Goal: Task Accomplishment & Management: Manage account settings

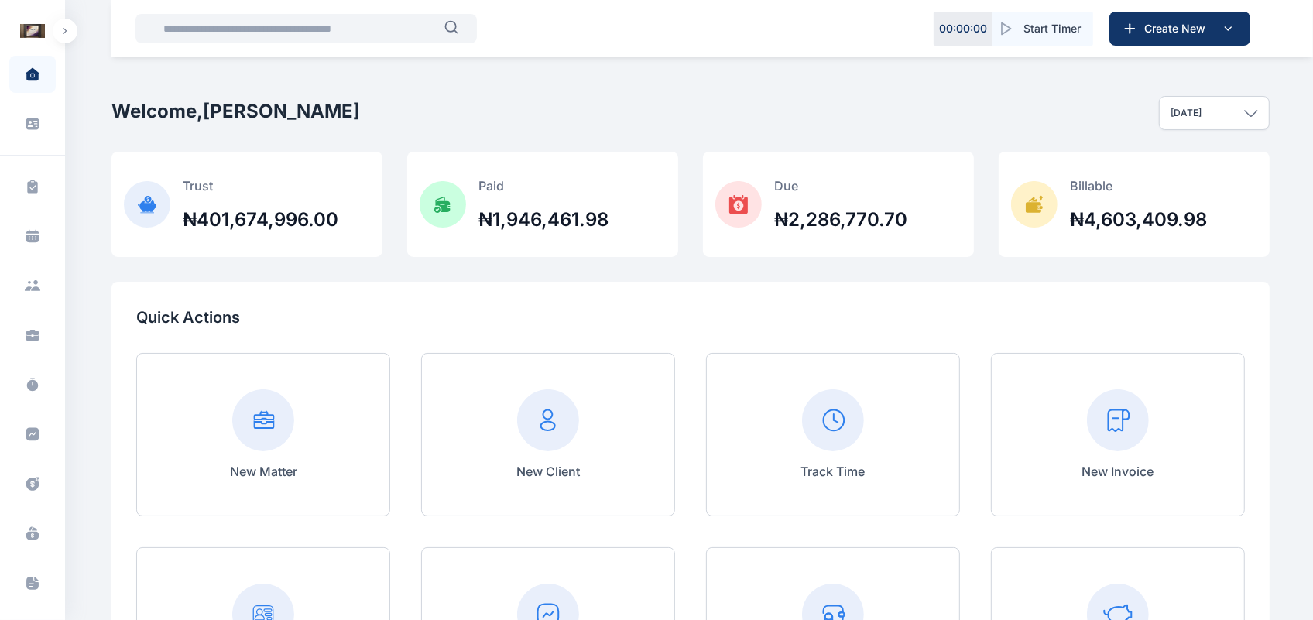
click at [60, 27] on button "button" at bounding box center [65, 31] width 25 height 25
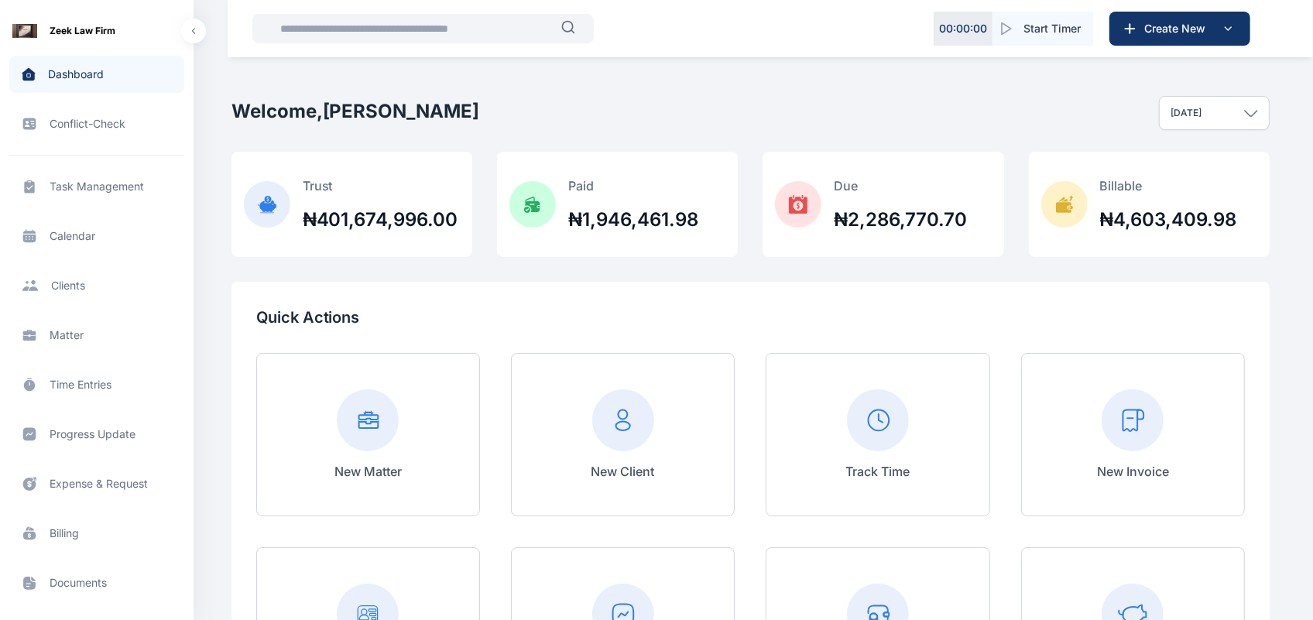
click at [72, 345] on span "Matter matter matter" at bounding box center [96, 335] width 175 height 37
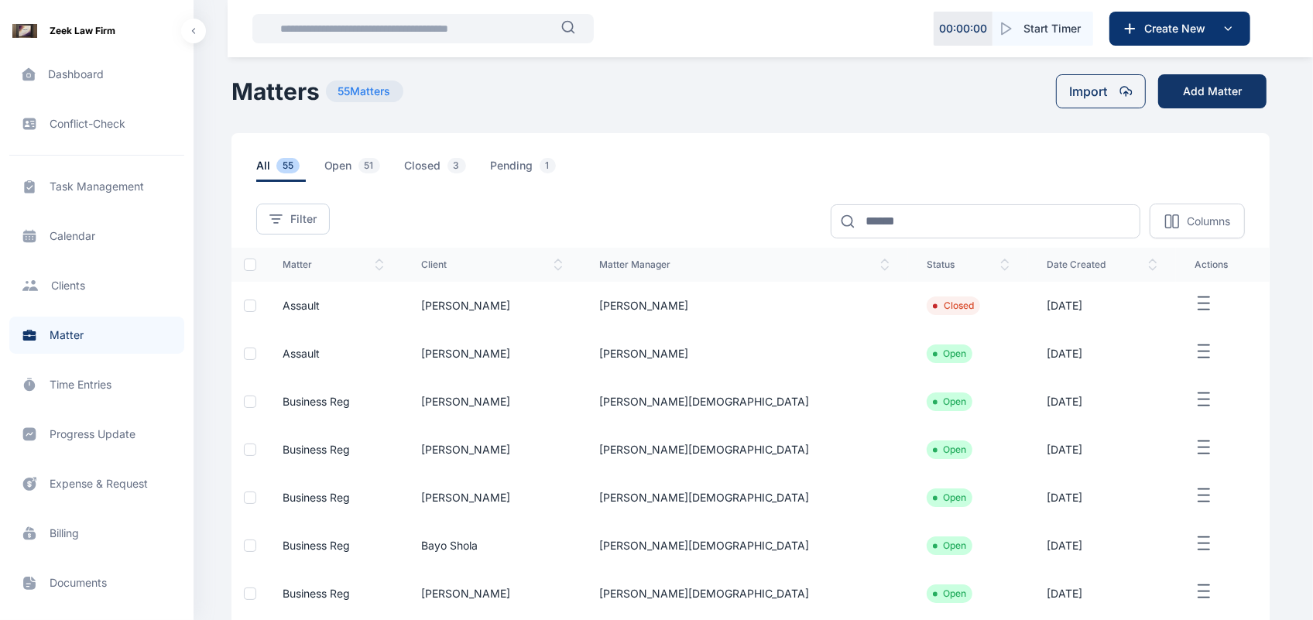
click at [1201, 32] on span "Create New" at bounding box center [1178, 28] width 80 height 15
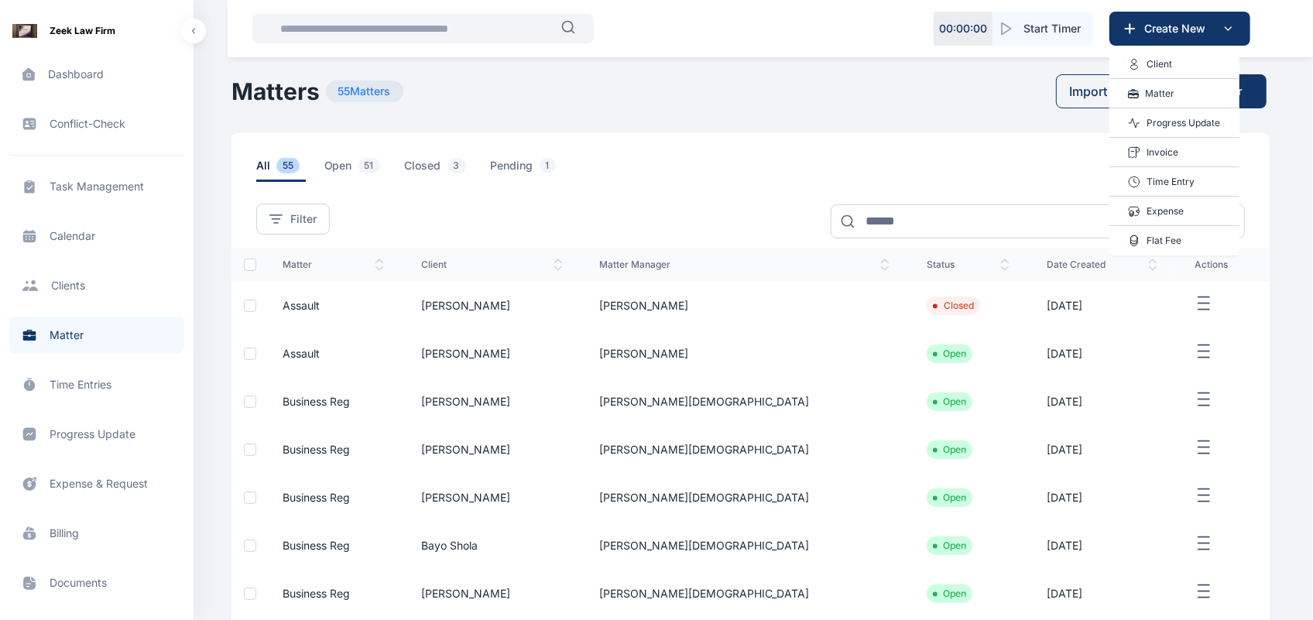
click at [817, 188] on div "Filter Matter Manager Select User Status Select Status Open Pending Closed Appl…" at bounding box center [750, 210] width 1038 height 56
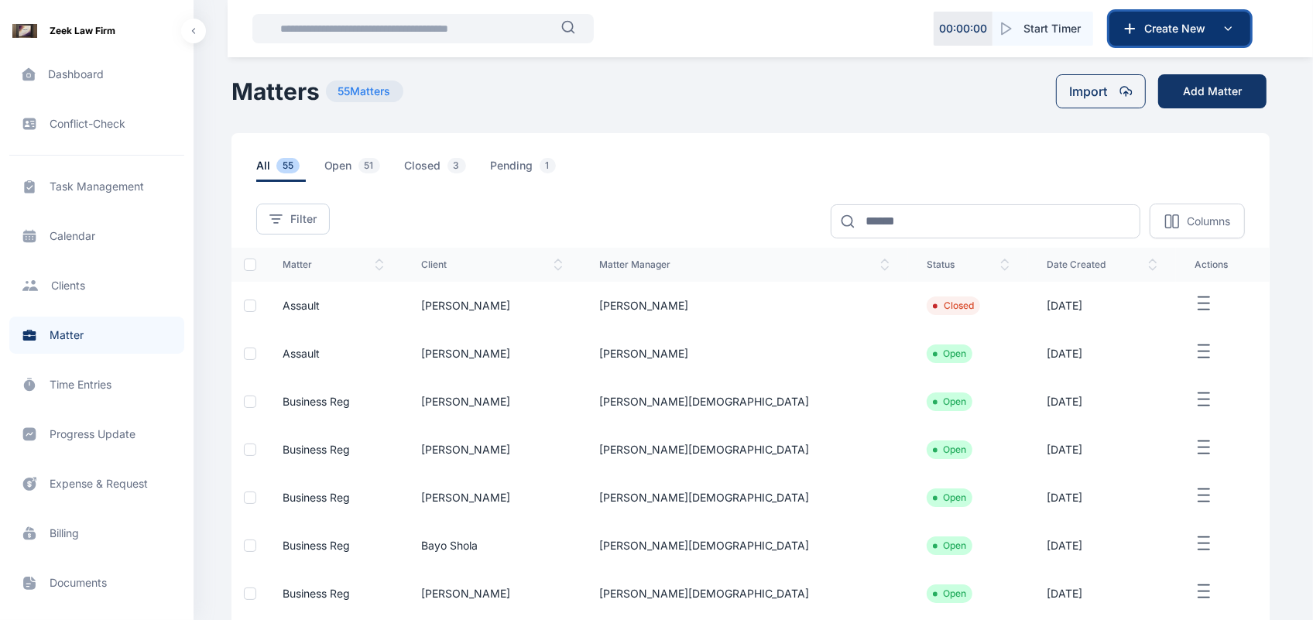
click at [1119, 29] on button "Create New" at bounding box center [1179, 29] width 141 height 34
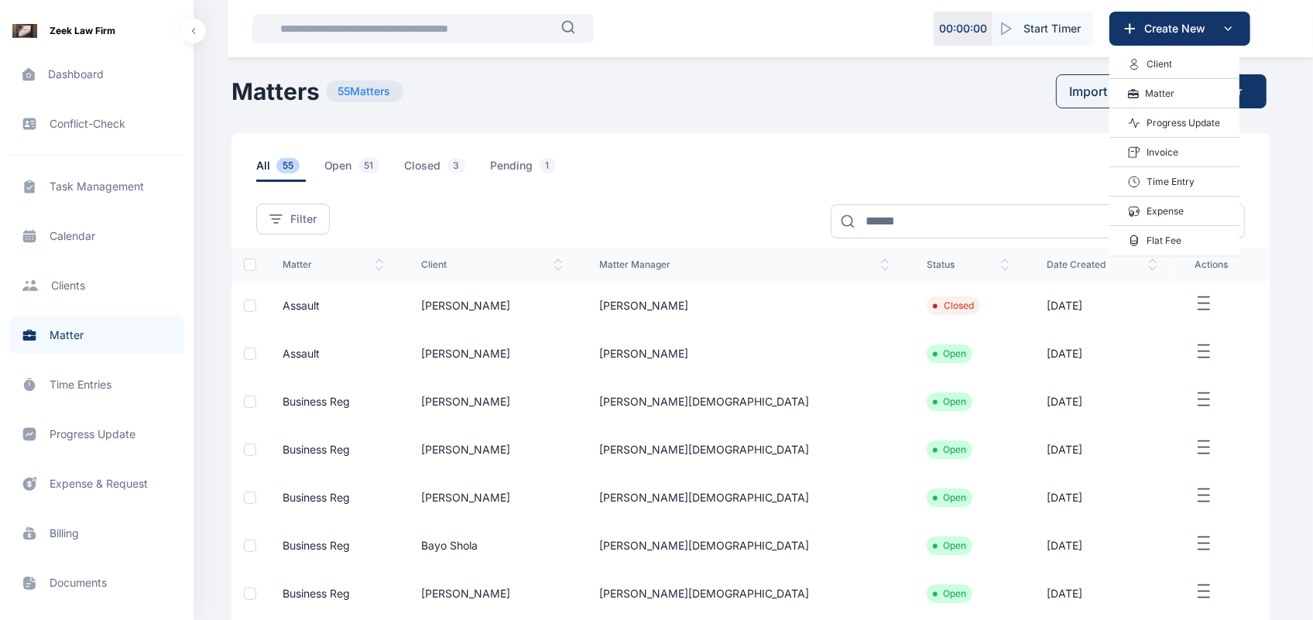
click at [1156, 94] on p "Matter" at bounding box center [1159, 93] width 29 height 15
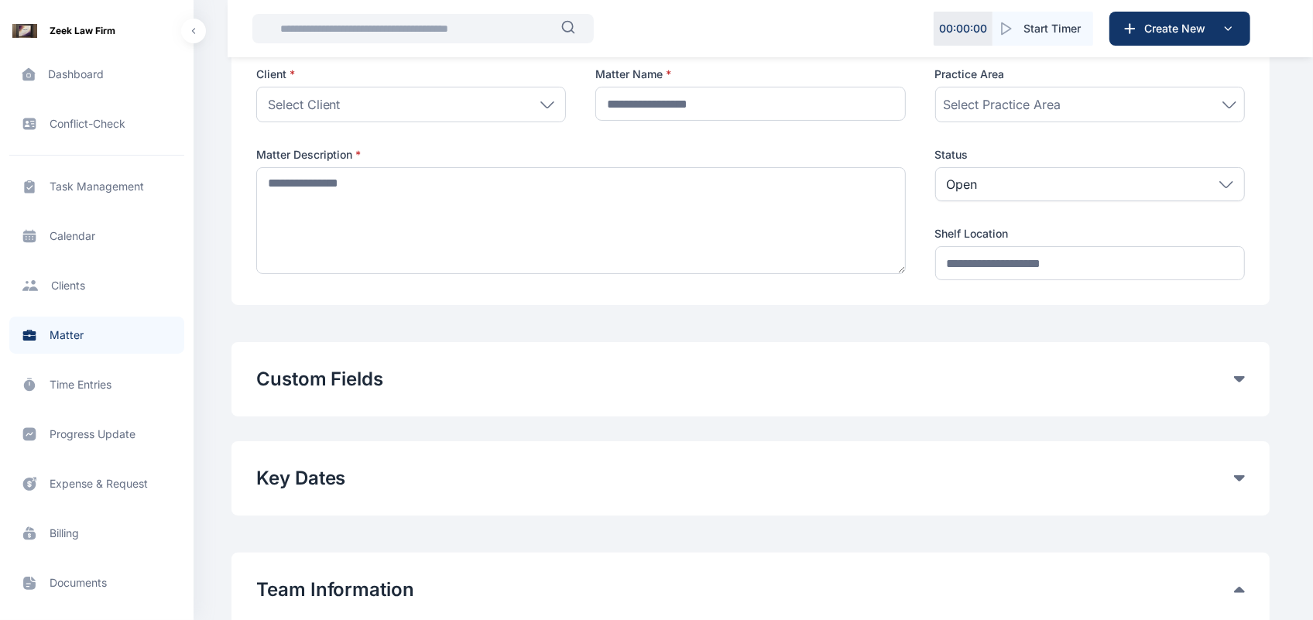
scroll to position [128, 0]
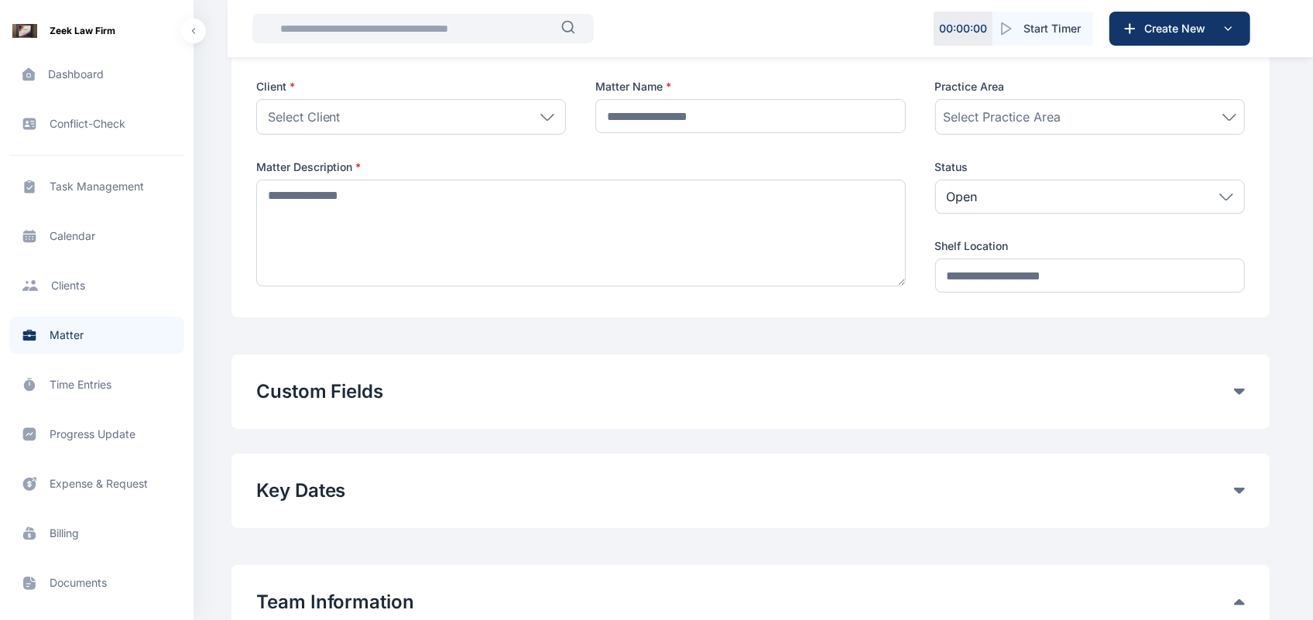
click at [1232, 388] on button "Custom Fields" at bounding box center [745, 391] width 978 height 25
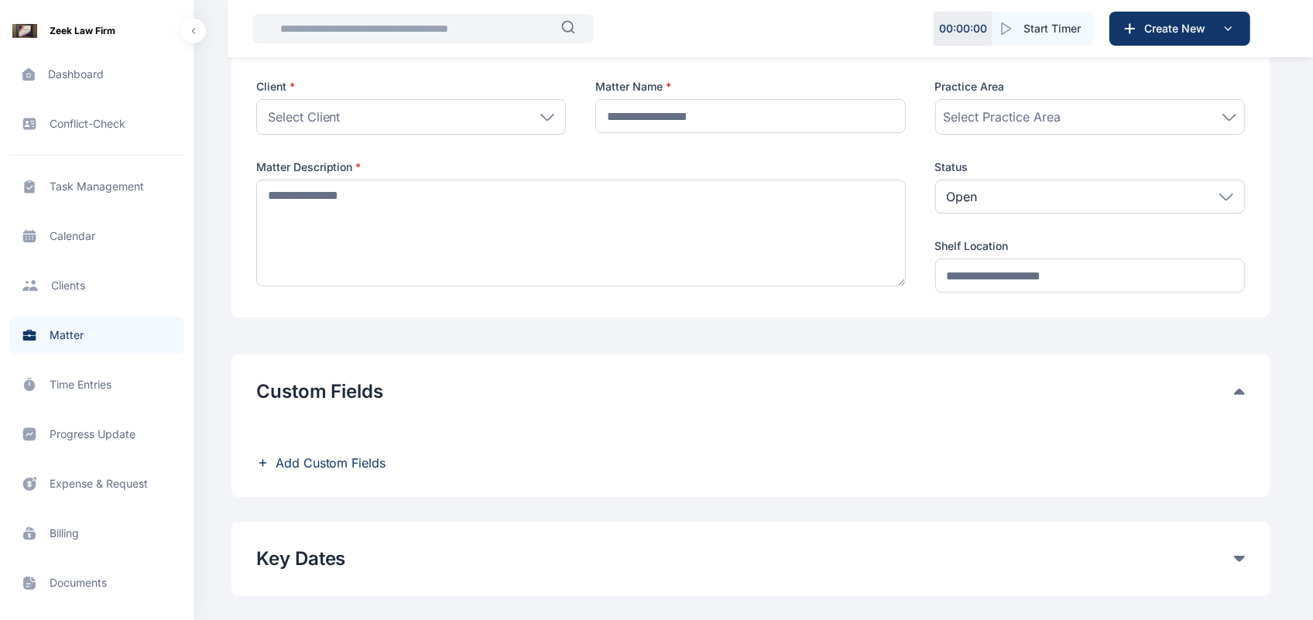
click at [852, 450] on div "Add Custom Fields" at bounding box center [750, 450] width 988 height 43
click at [474, 111] on div "Select Client" at bounding box center [411, 117] width 310 height 36
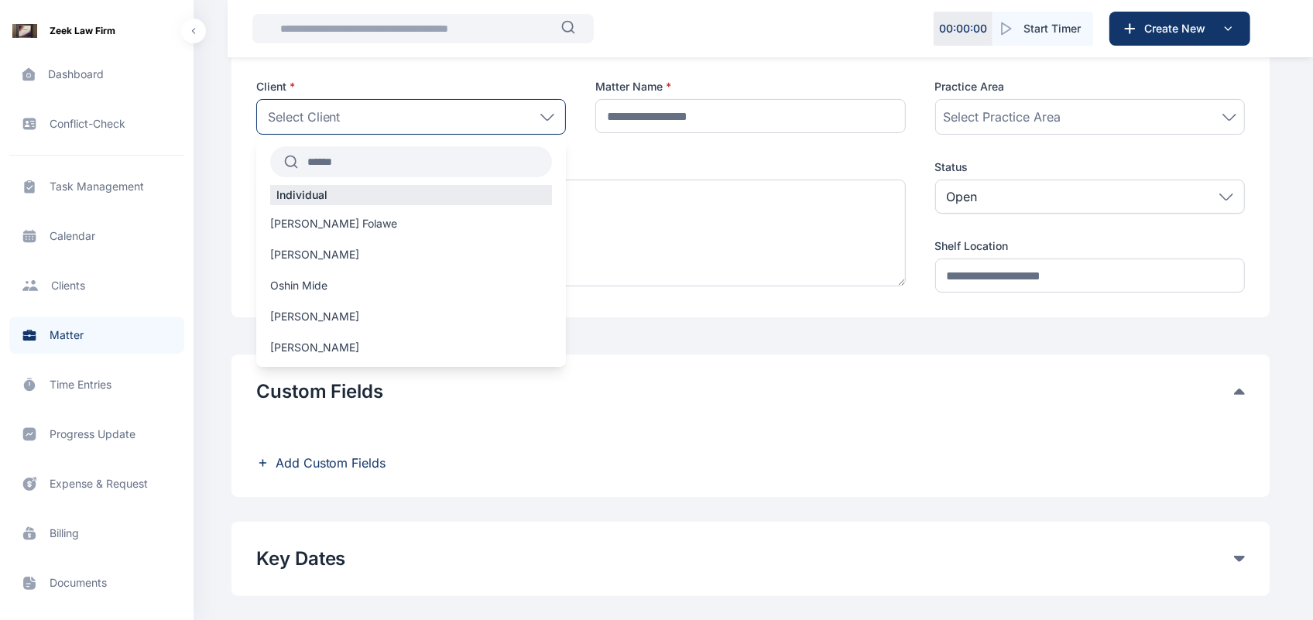
click at [601, 407] on div "Custom Fields Add Custom Fields" at bounding box center [750, 425] width 988 height 93
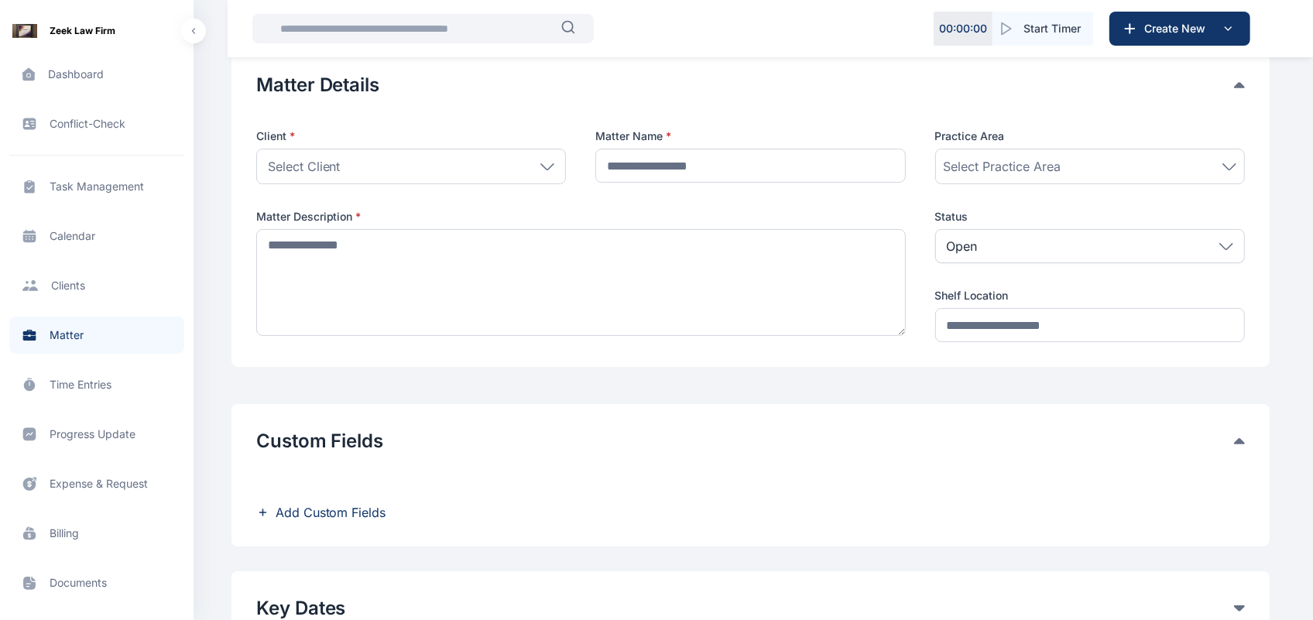
scroll to position [0, 0]
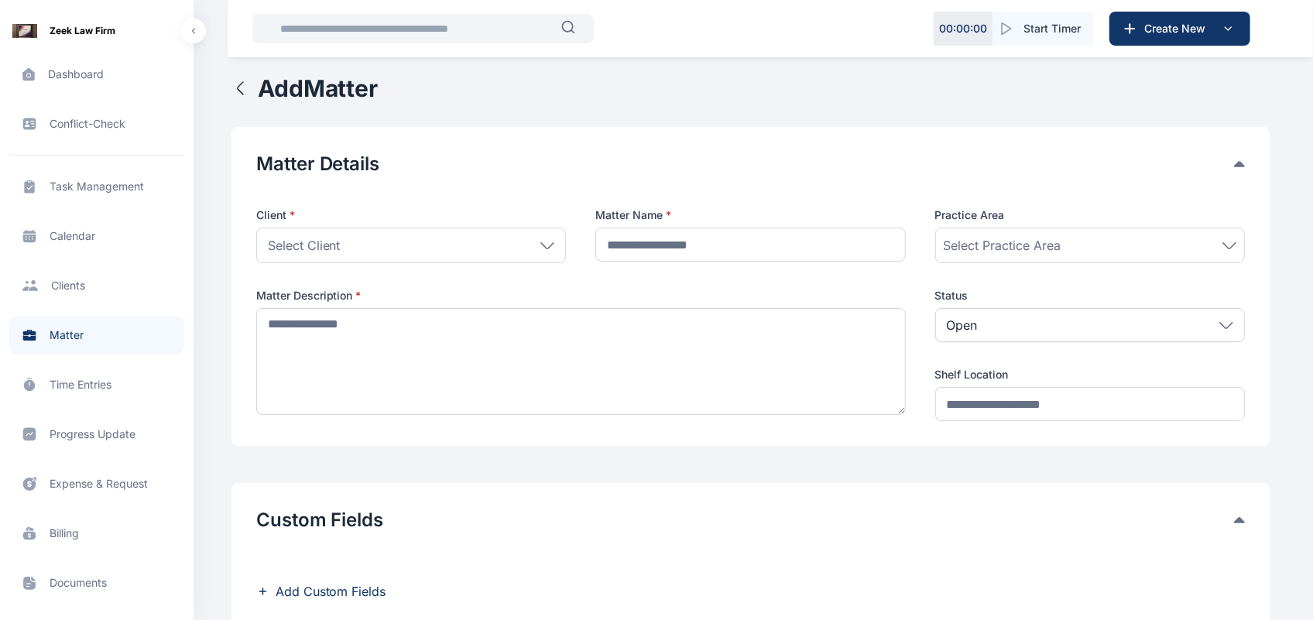
click at [540, 253] on div "Select Client" at bounding box center [411, 246] width 310 height 36
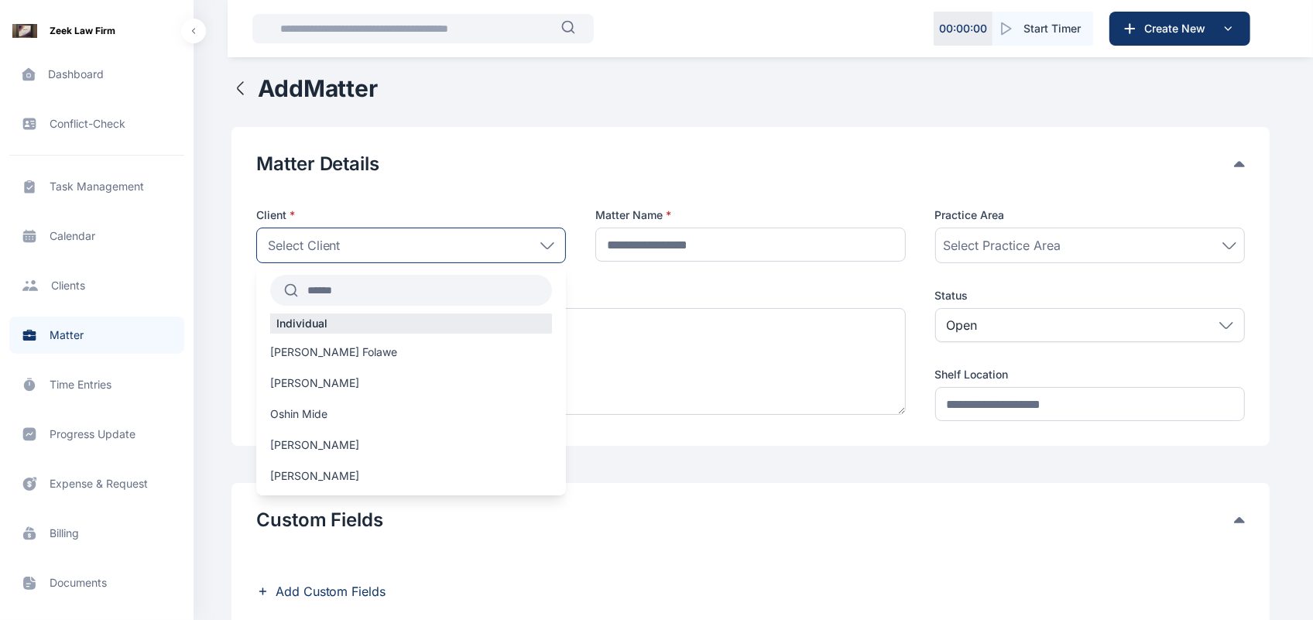
click at [250, 89] on button "Add Matter" at bounding box center [304, 88] width 147 height 28
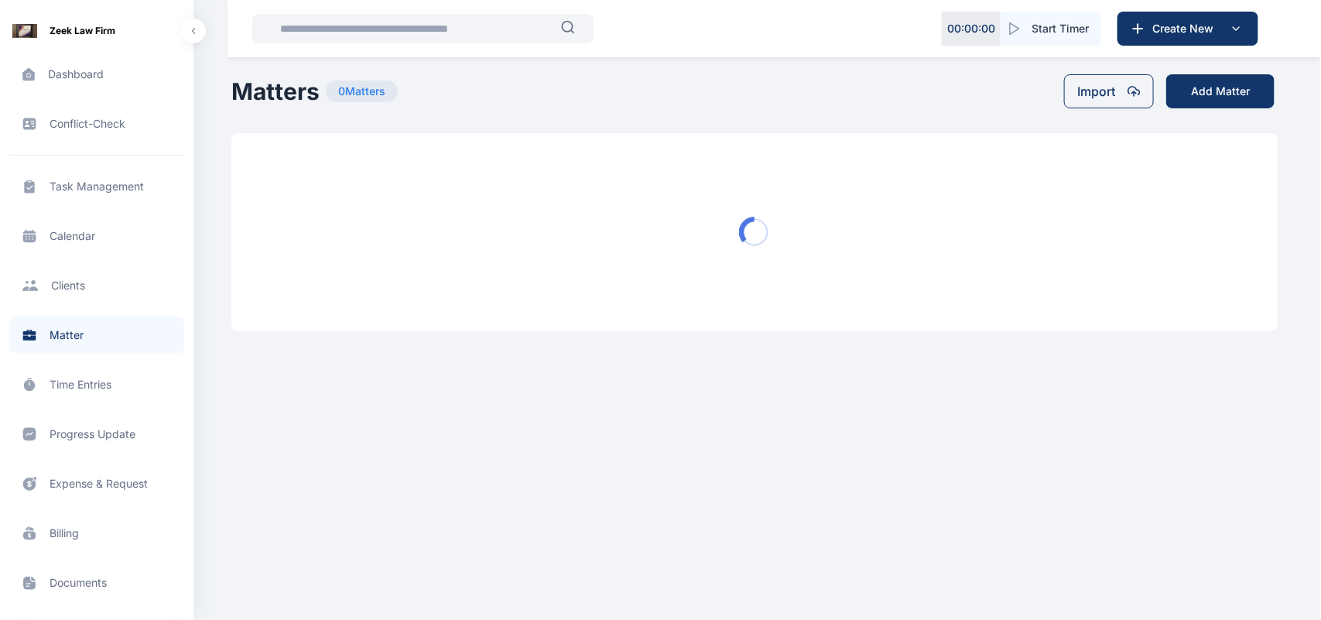
click at [250, 89] on h1 "Matters" at bounding box center [275, 91] width 88 height 28
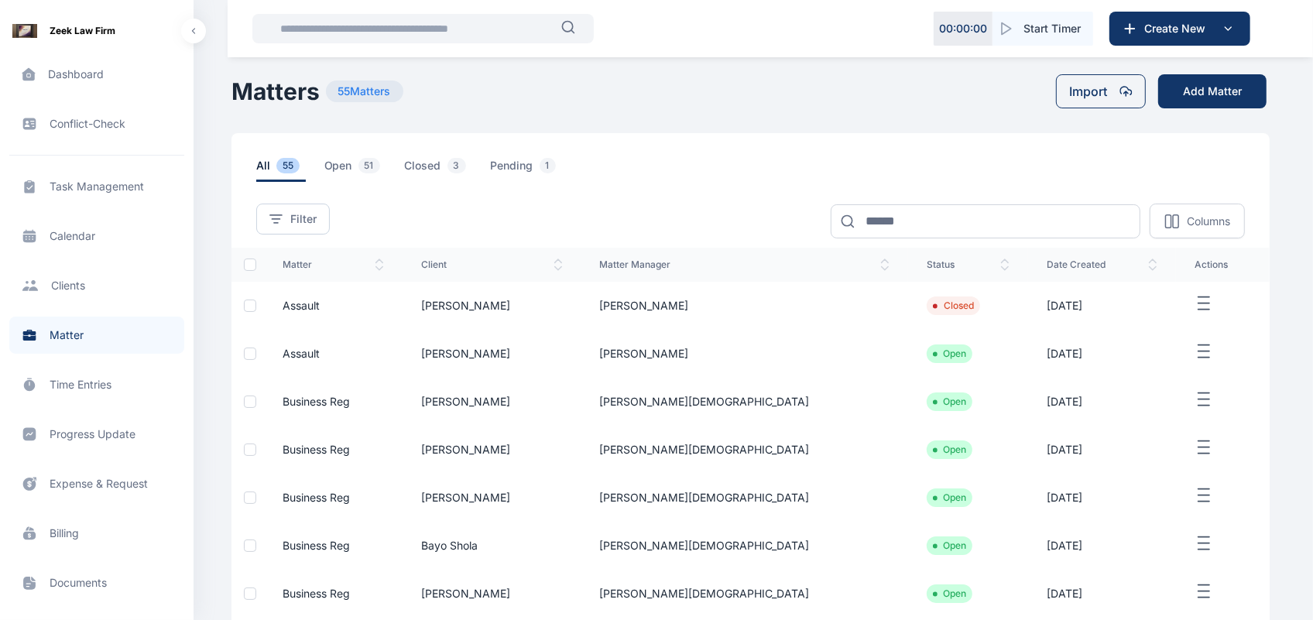
click at [820, 306] on td "[PERSON_NAME]" at bounding box center [744, 306] width 327 height 48
click at [1186, 291] on td at bounding box center [1223, 306] width 94 height 48
click at [1198, 303] on line "button" at bounding box center [1203, 303] width 11 height 0
click at [1190, 319] on span "Edit" at bounding box center [1185, 320] width 19 height 15
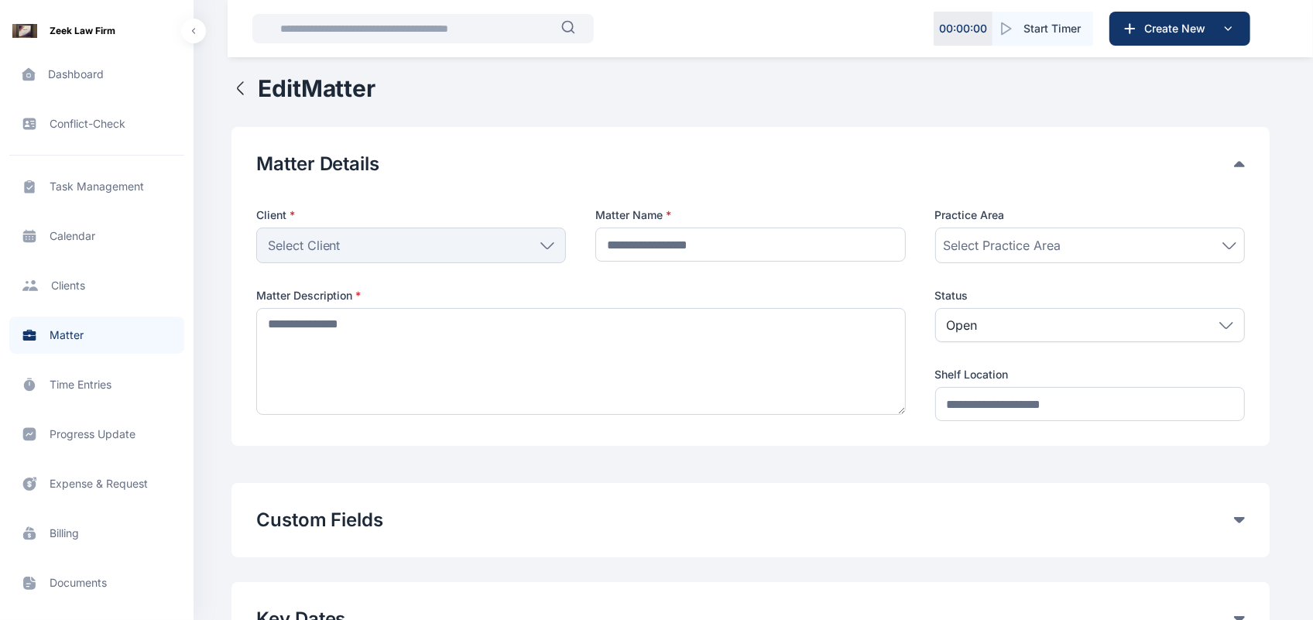
type input "*******"
type textarea "**********"
type input "*******"
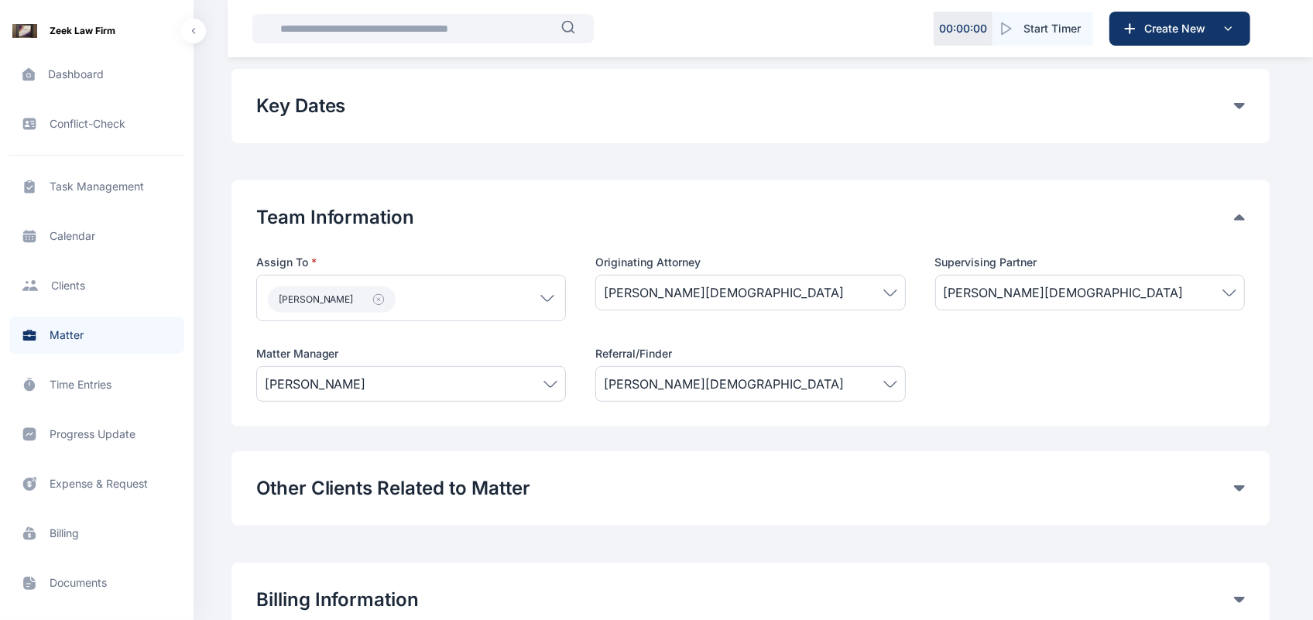
scroll to position [532, 0]
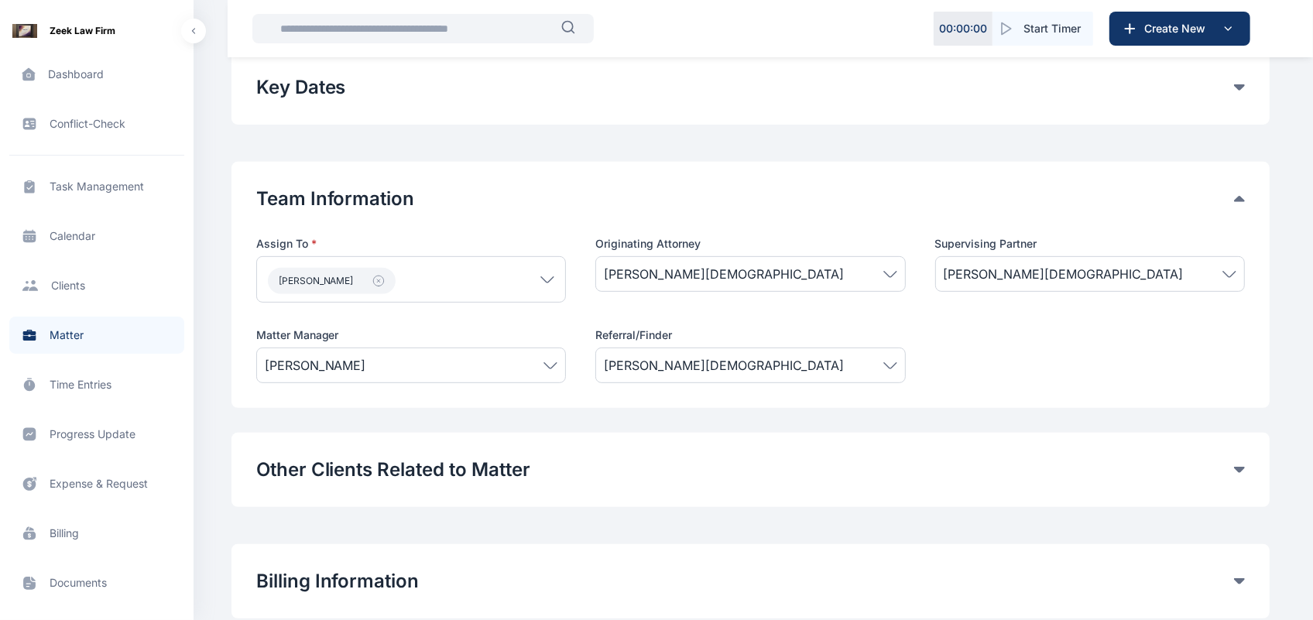
click at [543, 377] on div "[PERSON_NAME]" at bounding box center [411, 366] width 310 height 36
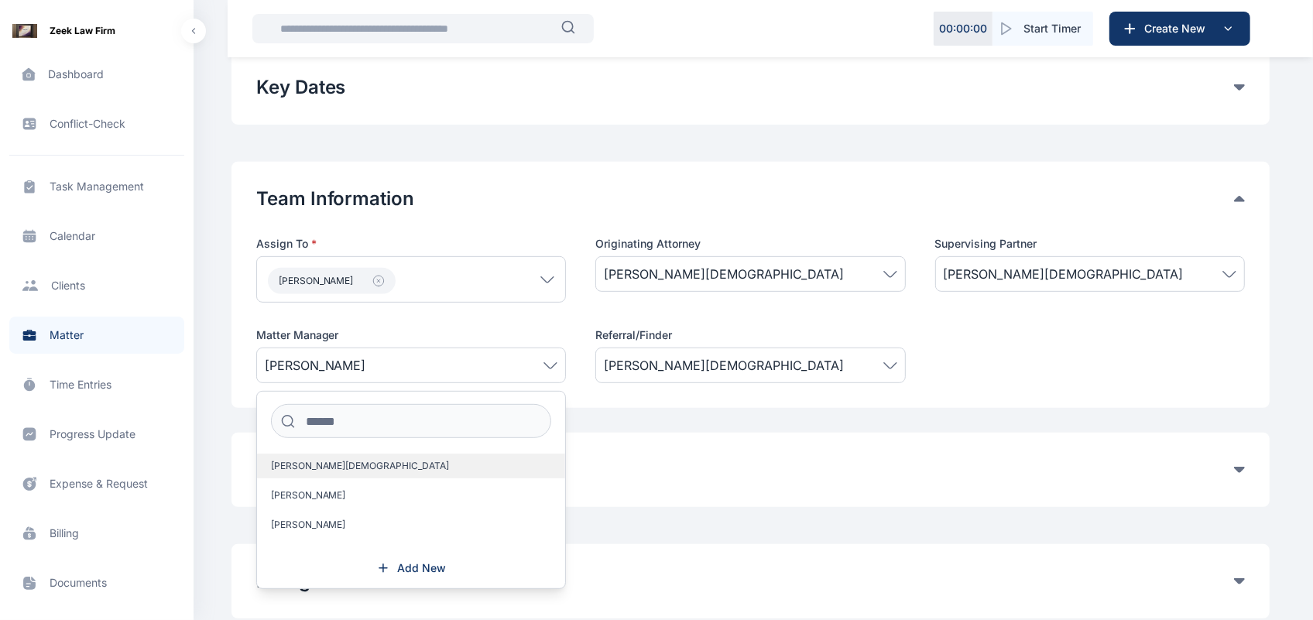
click at [392, 476] on label "[PERSON_NAME][DEMOGRAPHIC_DATA]" at bounding box center [411, 466] width 308 height 25
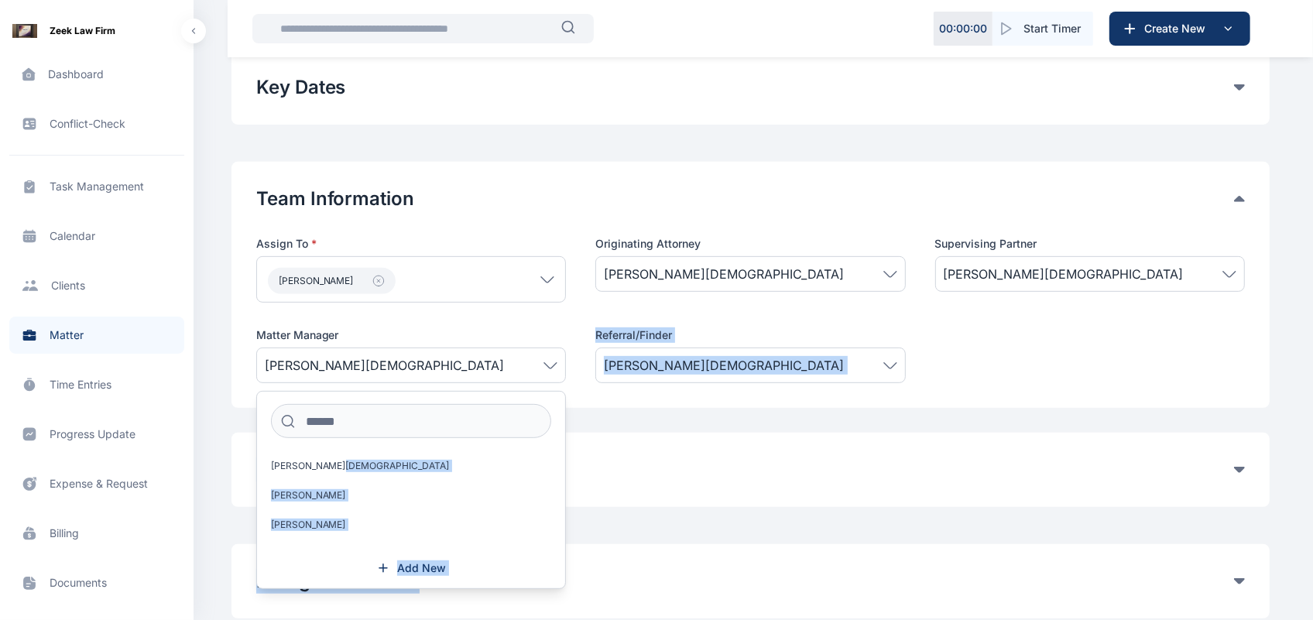
drag, startPoint x: 369, startPoint y: 468, endPoint x: 724, endPoint y: 551, distance: 364.8
click at [724, 551] on div "Edit Matter Matter Details Client * [PERSON_NAME] Individual [PERSON_NAME] Fola…" at bounding box center [750, 130] width 1038 height 1175
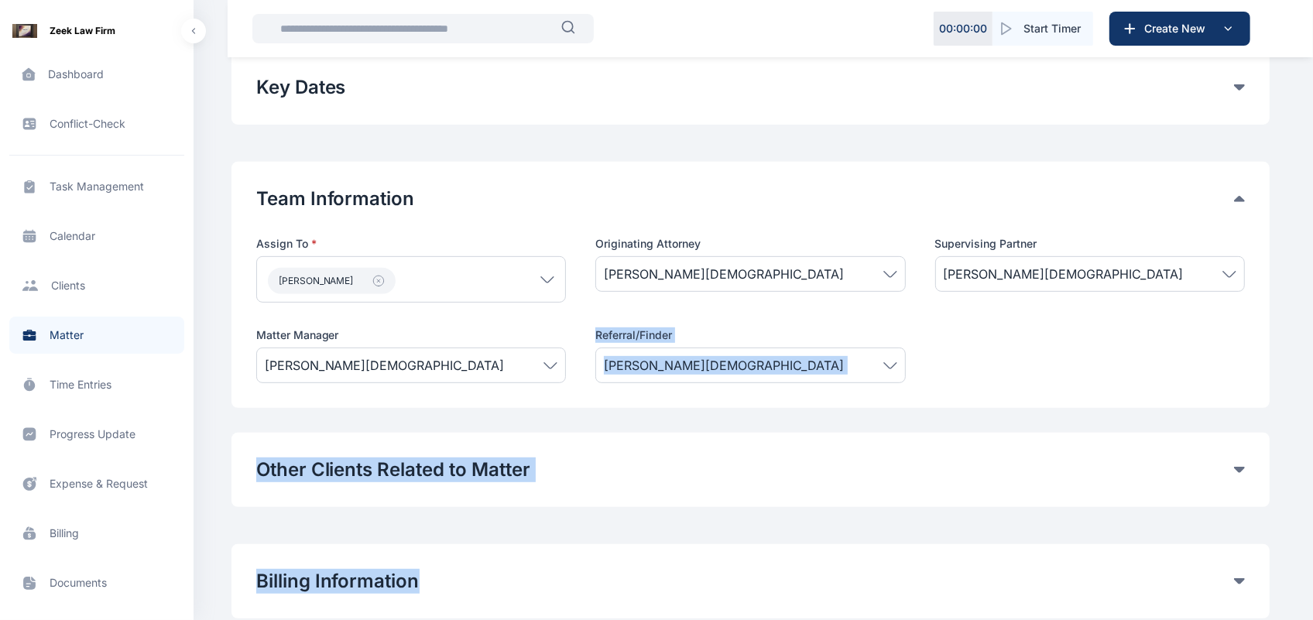
click at [724, 551] on div "Billing Information Matter Rate User Hourly Rate Flat Rate User Hourly Rate Mat…" at bounding box center [750, 581] width 1038 height 74
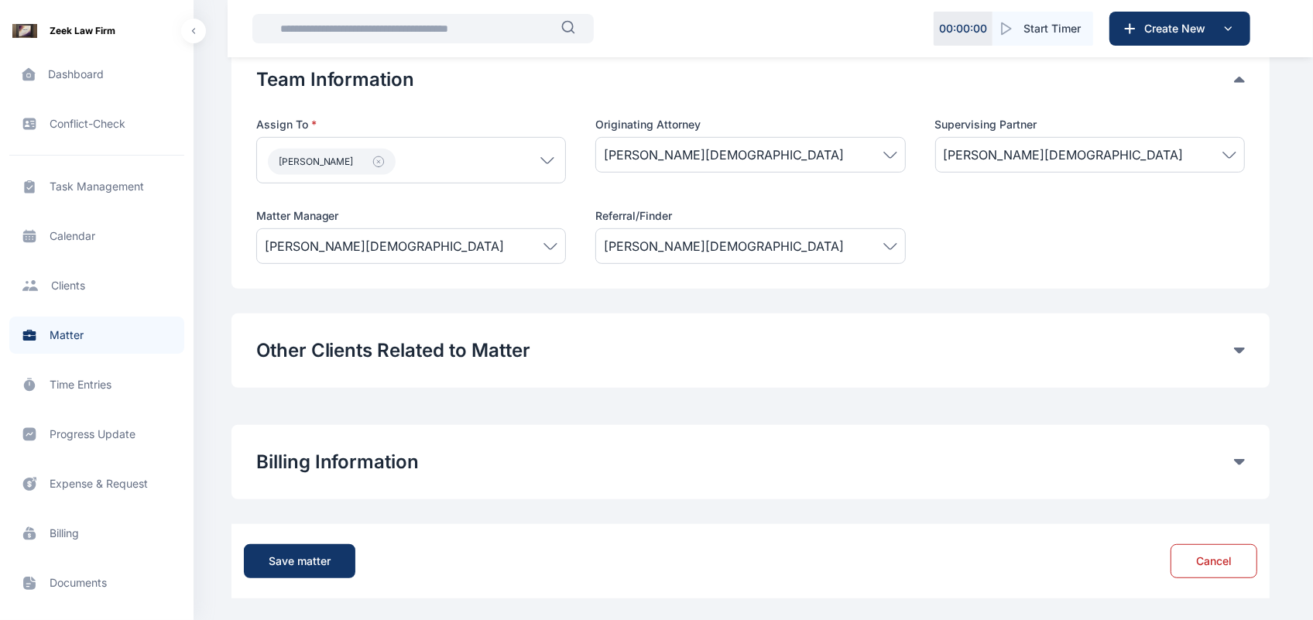
scroll to position [655, 0]
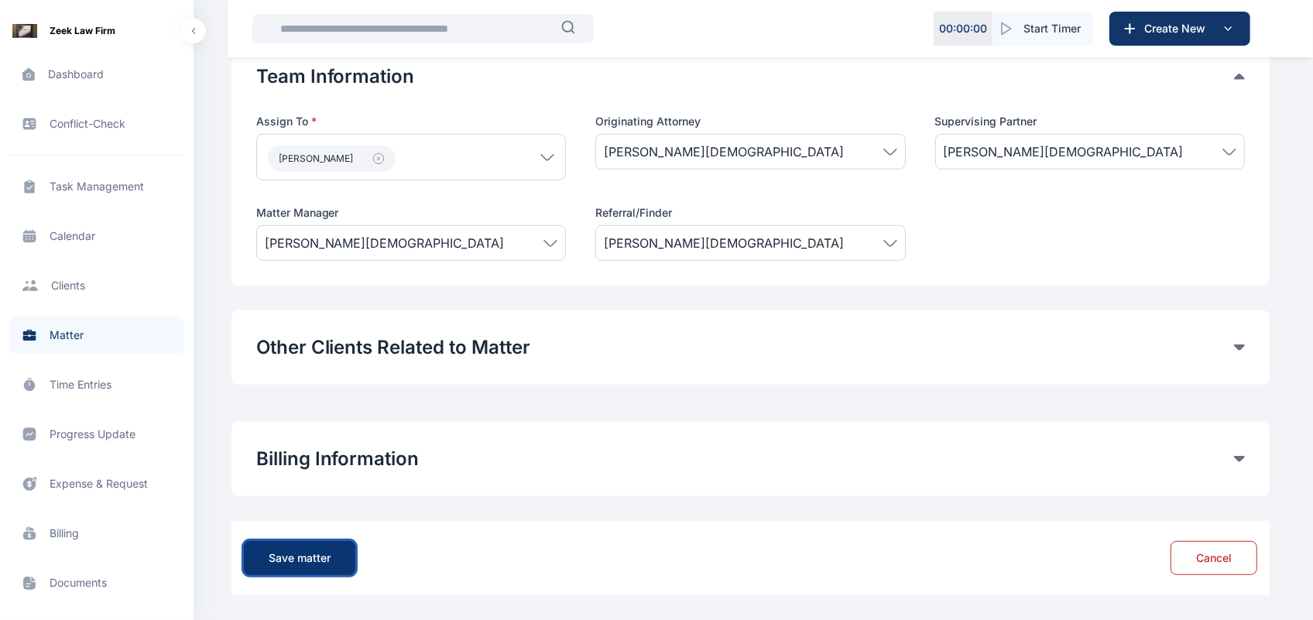
click at [310, 548] on button "Save matter" at bounding box center [299, 558] width 111 height 34
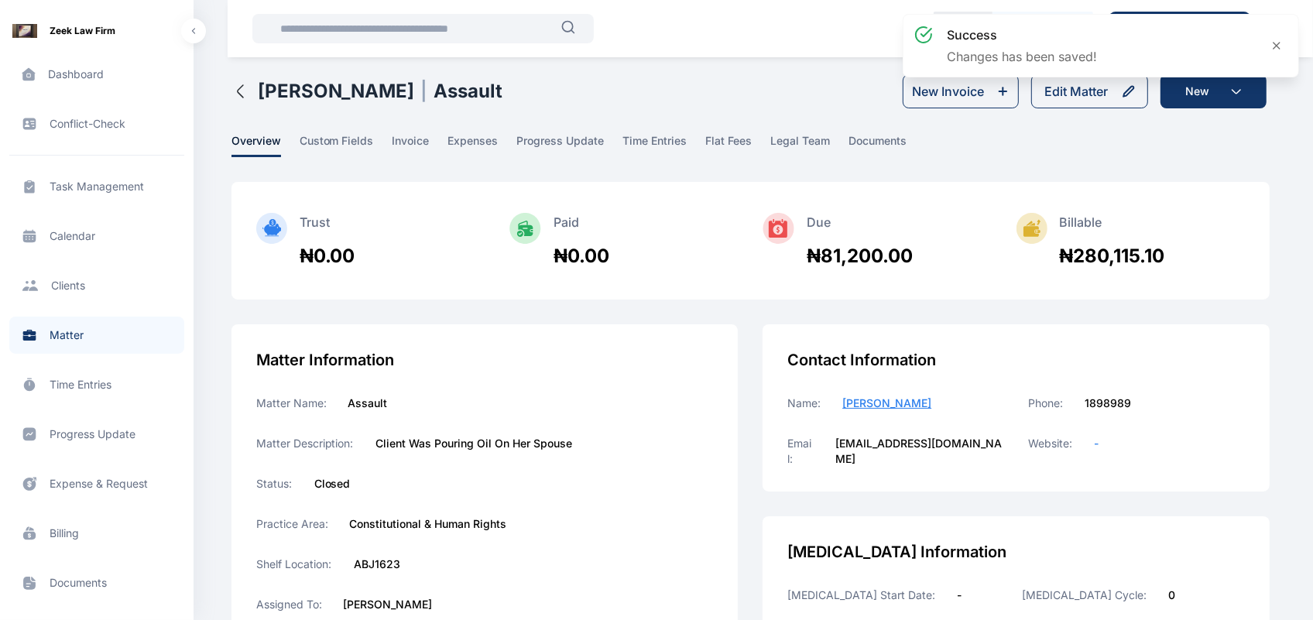
click at [241, 105] on div "[PERSON_NAME] | Assault" at bounding box center [367, 91] width 272 height 34
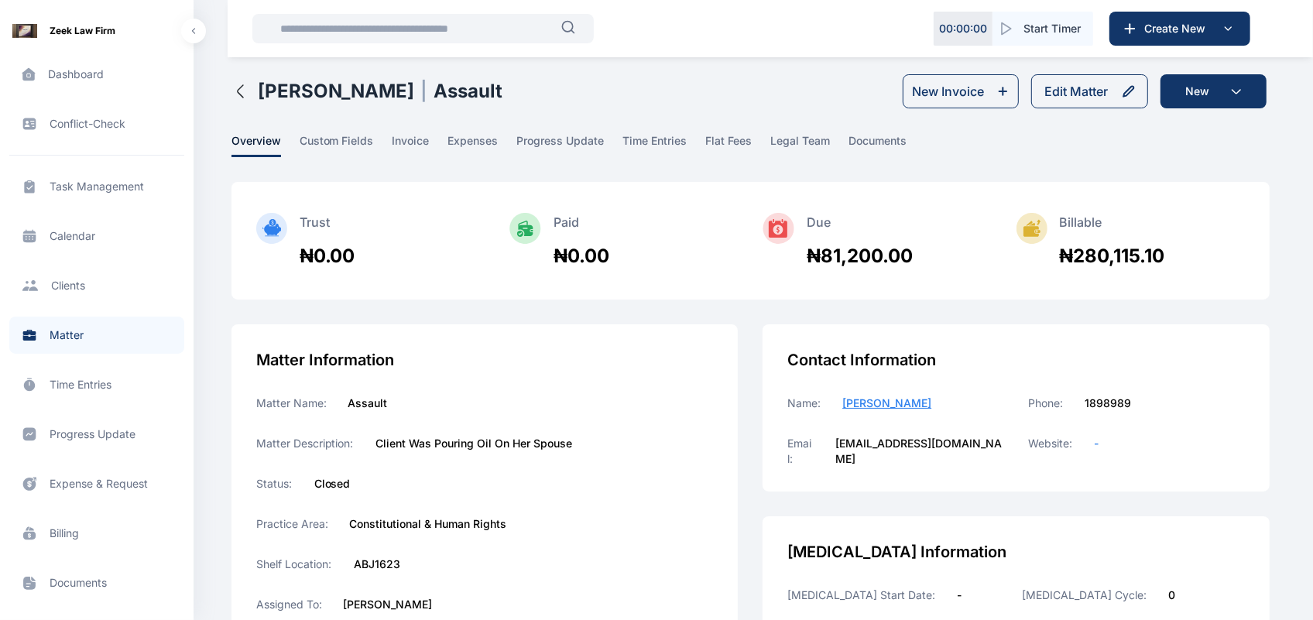
click at [240, 95] on icon "button" at bounding box center [239, 91] width 5 height 12
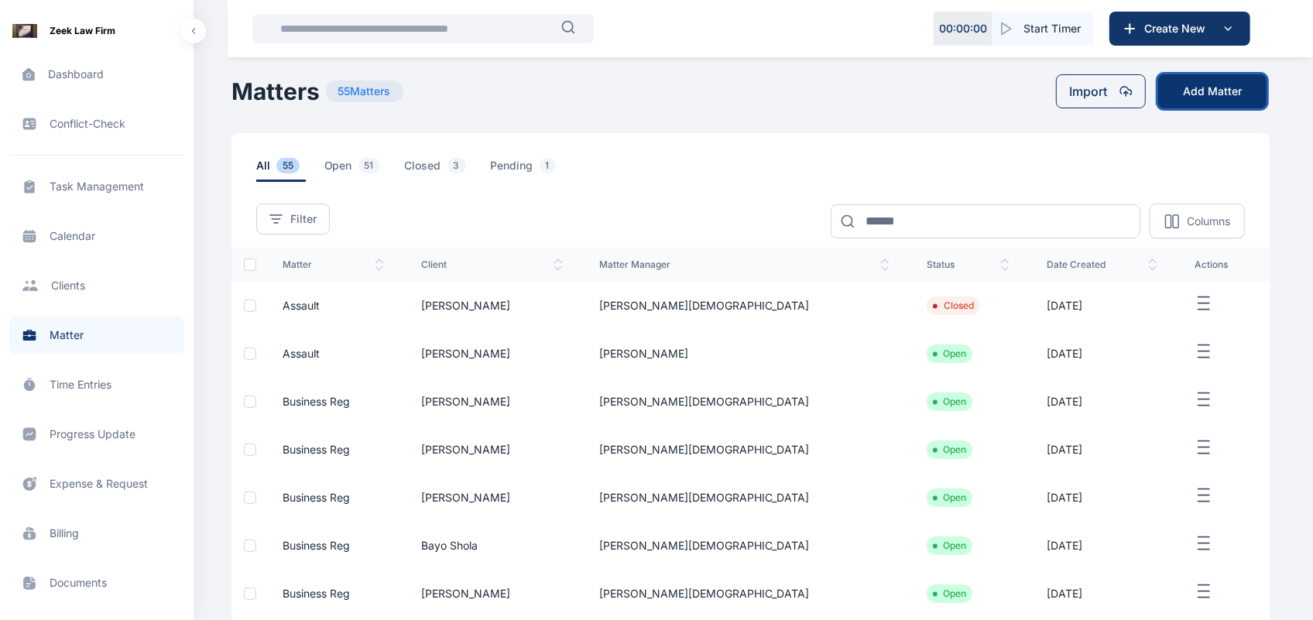
click at [1234, 82] on button "Add Matter" at bounding box center [1212, 91] width 108 height 34
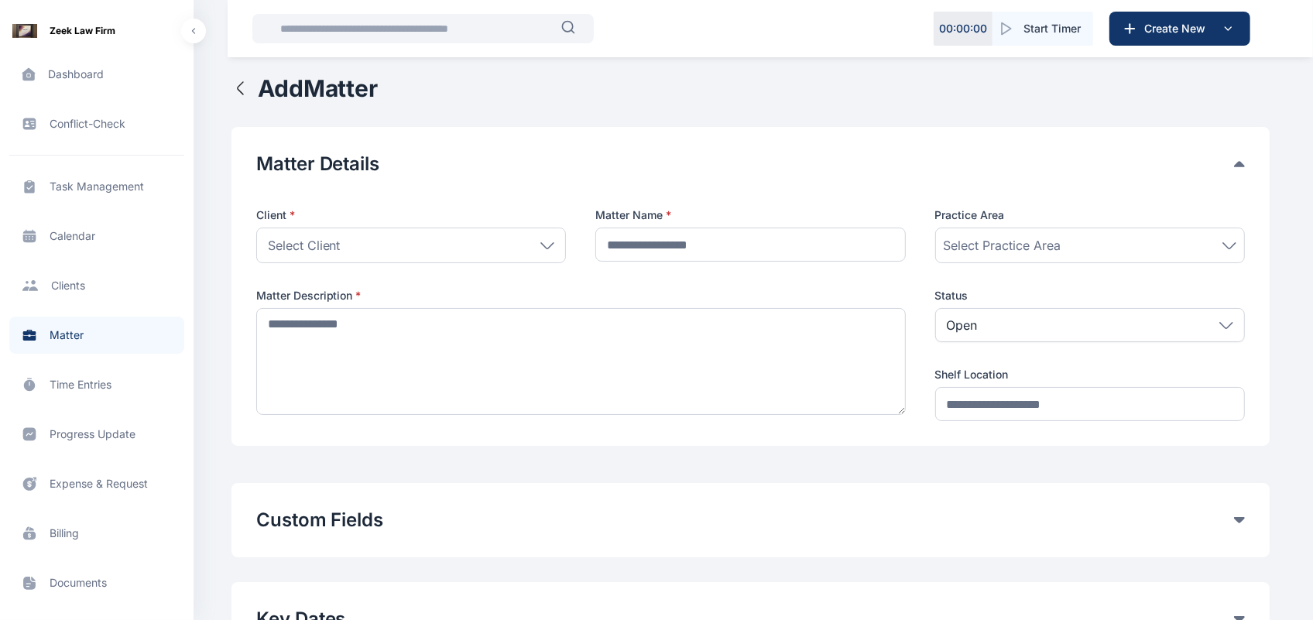
click at [236, 83] on icon "button" at bounding box center [240, 88] width 19 height 19
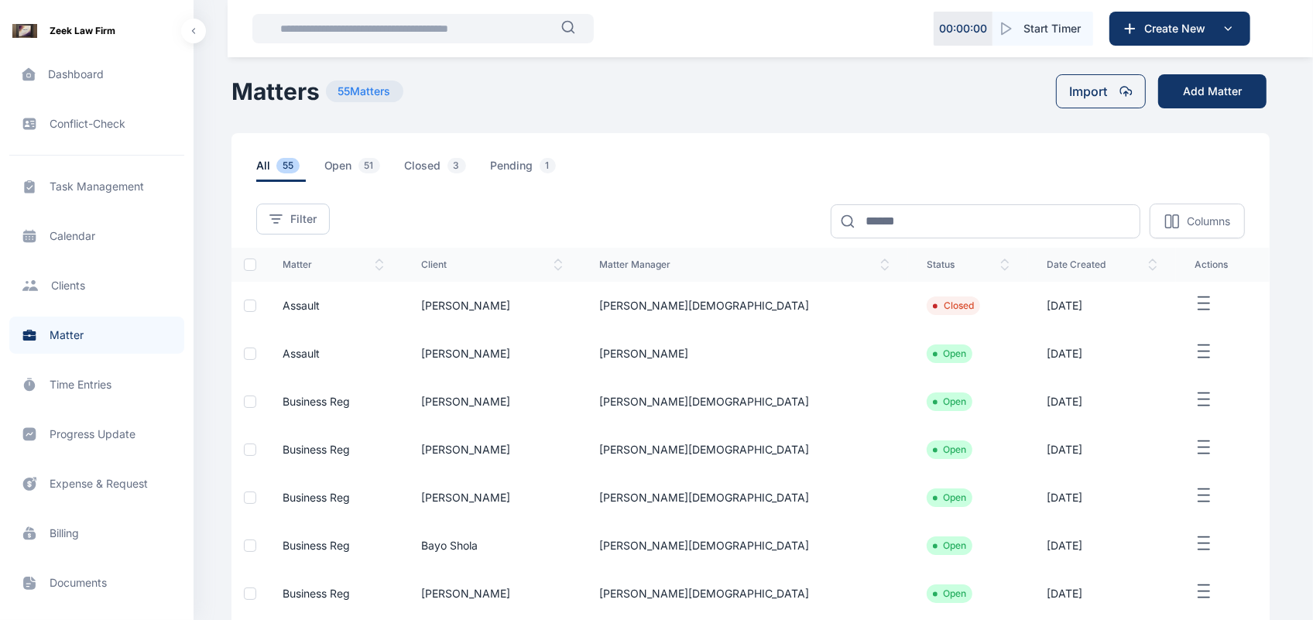
click at [782, 306] on td "[PERSON_NAME][DEMOGRAPHIC_DATA]" at bounding box center [744, 306] width 327 height 48
click at [782, 304] on td "[PERSON_NAME][DEMOGRAPHIC_DATA]" at bounding box center [744, 306] width 327 height 48
click at [1194, 310] on icon "button" at bounding box center [1203, 303] width 19 height 19
click at [1181, 323] on span "Edit" at bounding box center [1185, 320] width 19 height 15
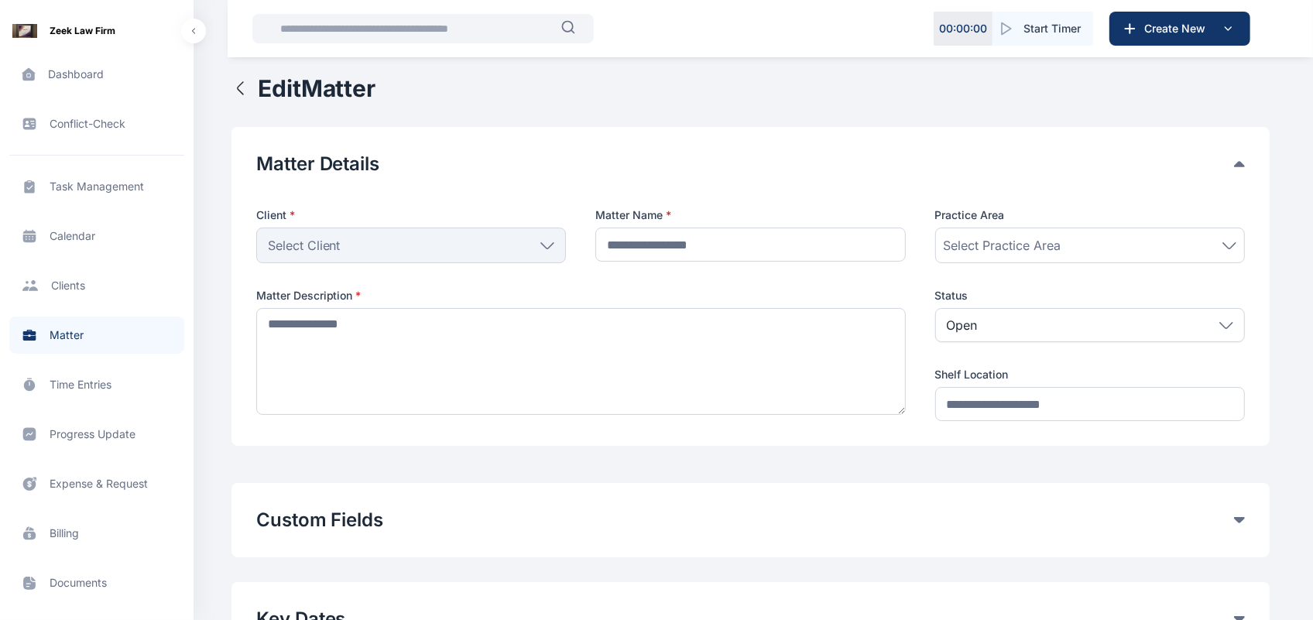
type input "*******"
type textarea "**********"
type input "*******"
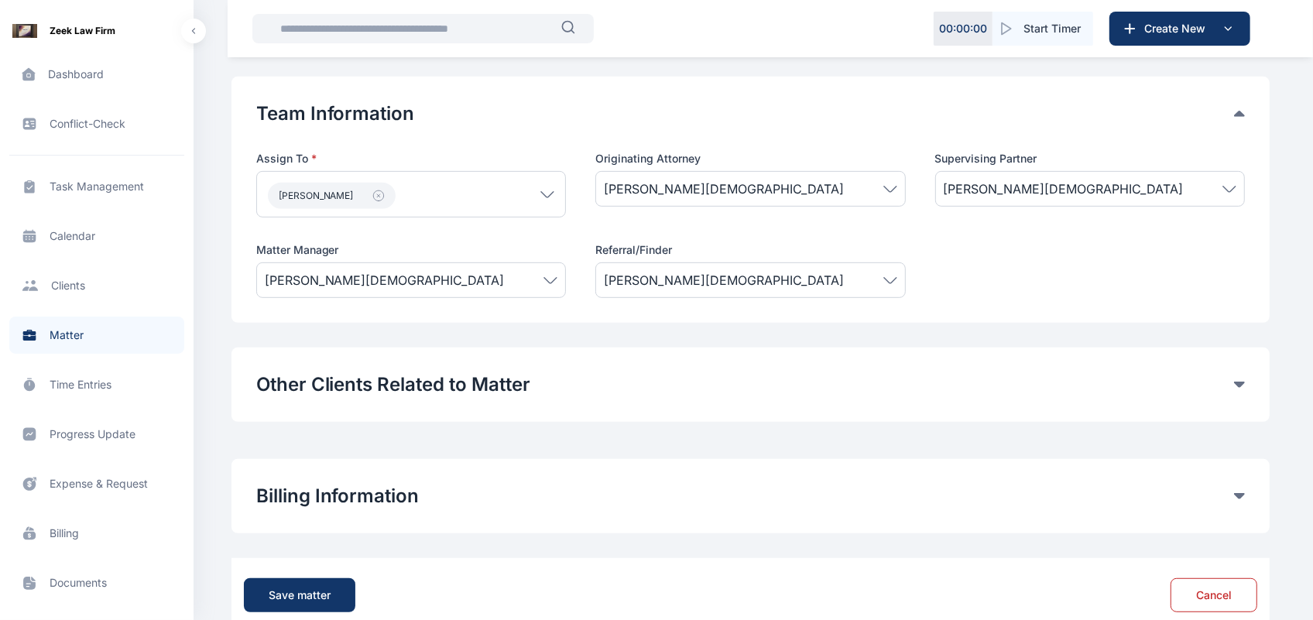
scroll to position [655, 0]
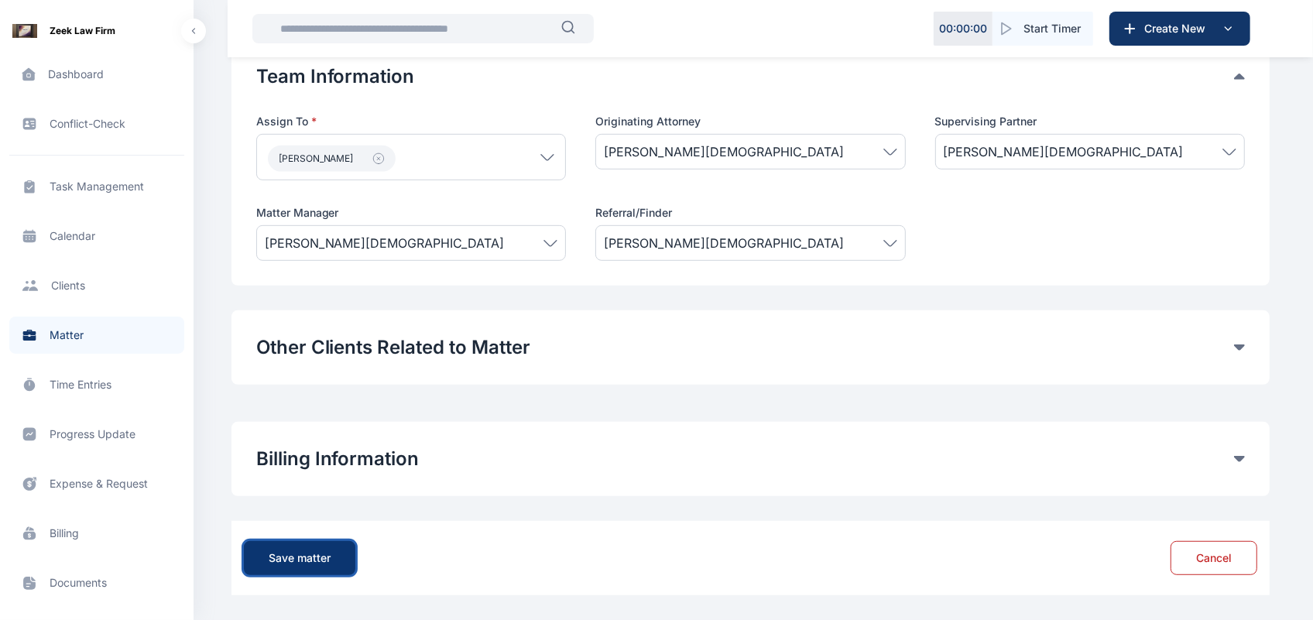
click at [302, 570] on button "Save matter" at bounding box center [299, 558] width 111 height 34
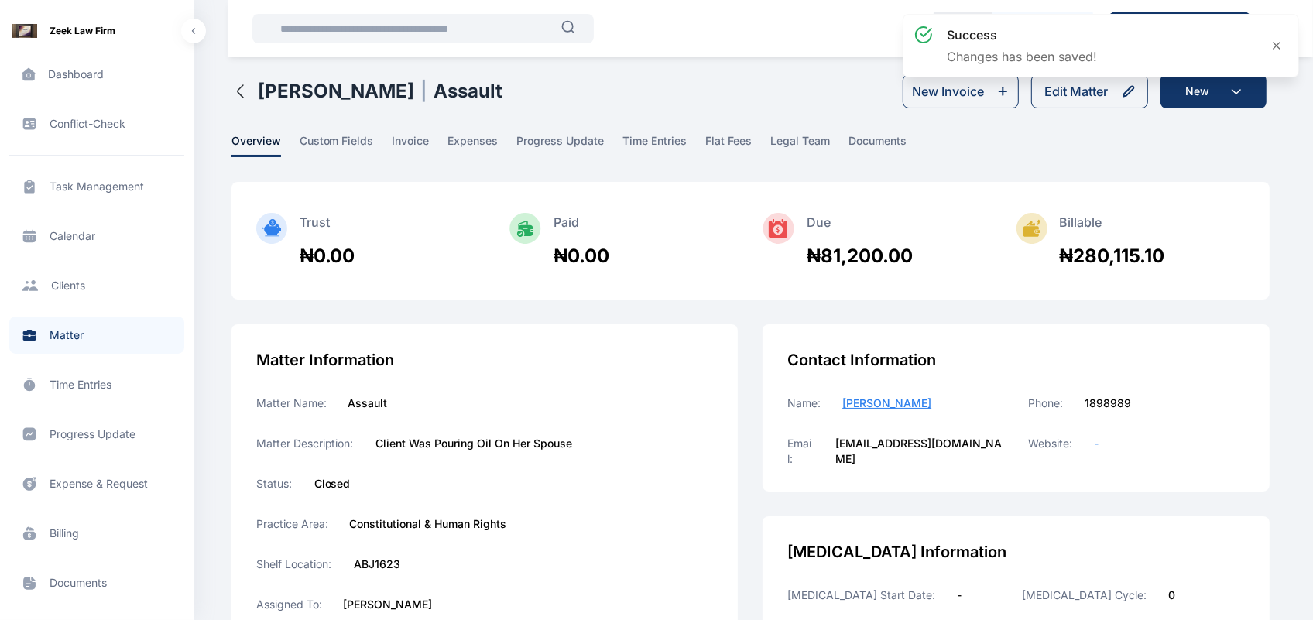
click at [241, 86] on icon "button" at bounding box center [239, 91] width 5 height 12
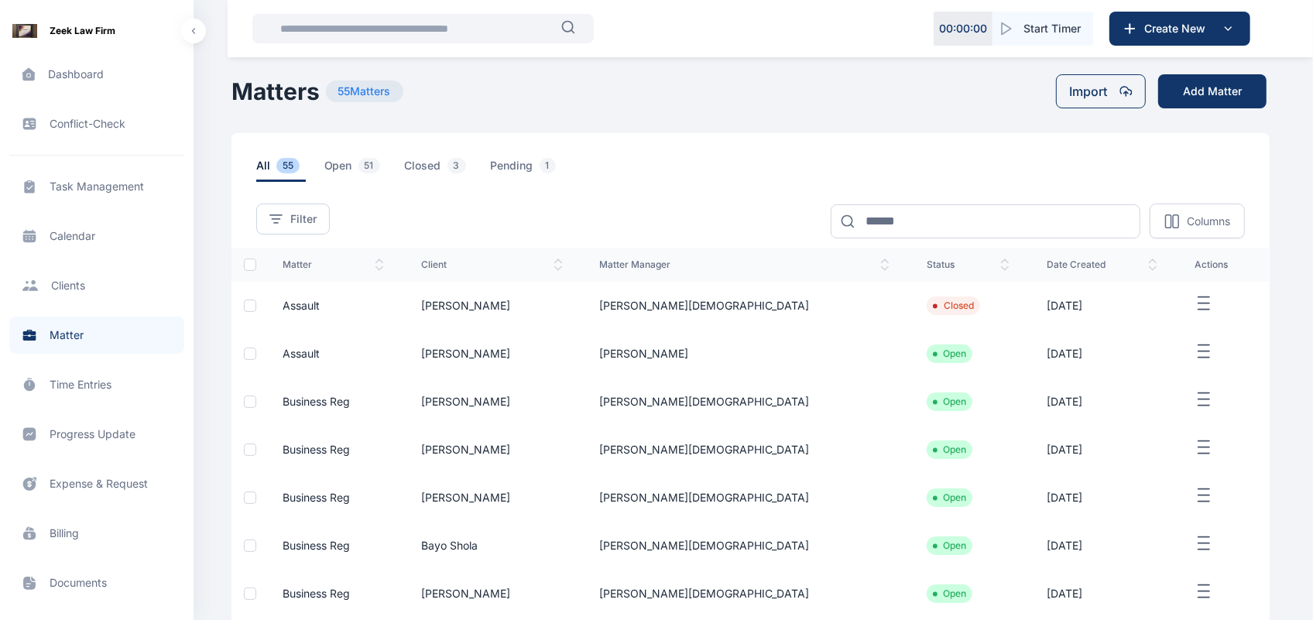
click at [1194, 353] on icon "button" at bounding box center [1203, 351] width 19 height 19
click at [1184, 374] on span "Edit" at bounding box center [1185, 368] width 19 height 15
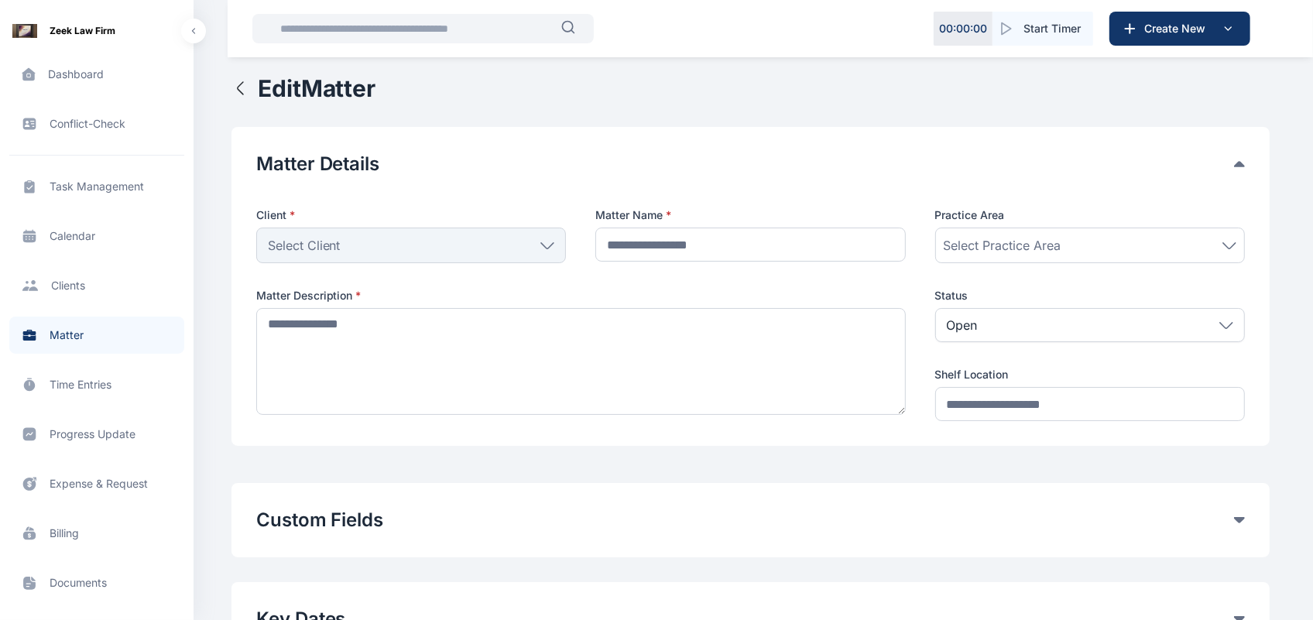
type input "*******"
type textarea "**********"
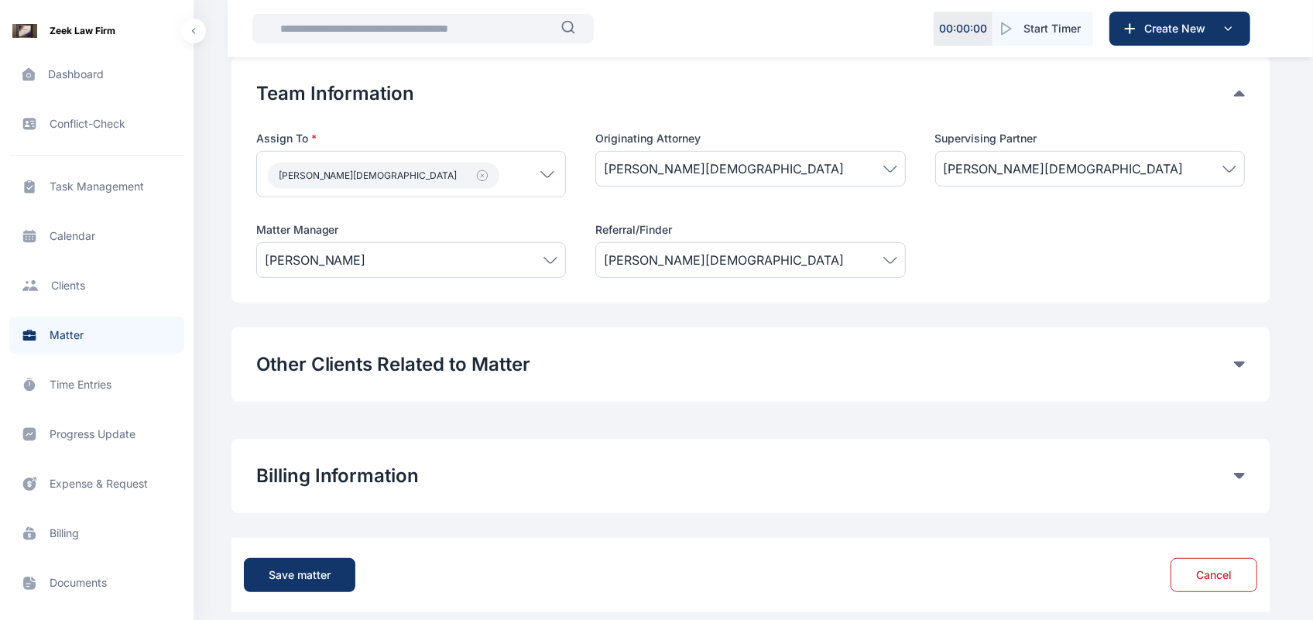
scroll to position [655, 0]
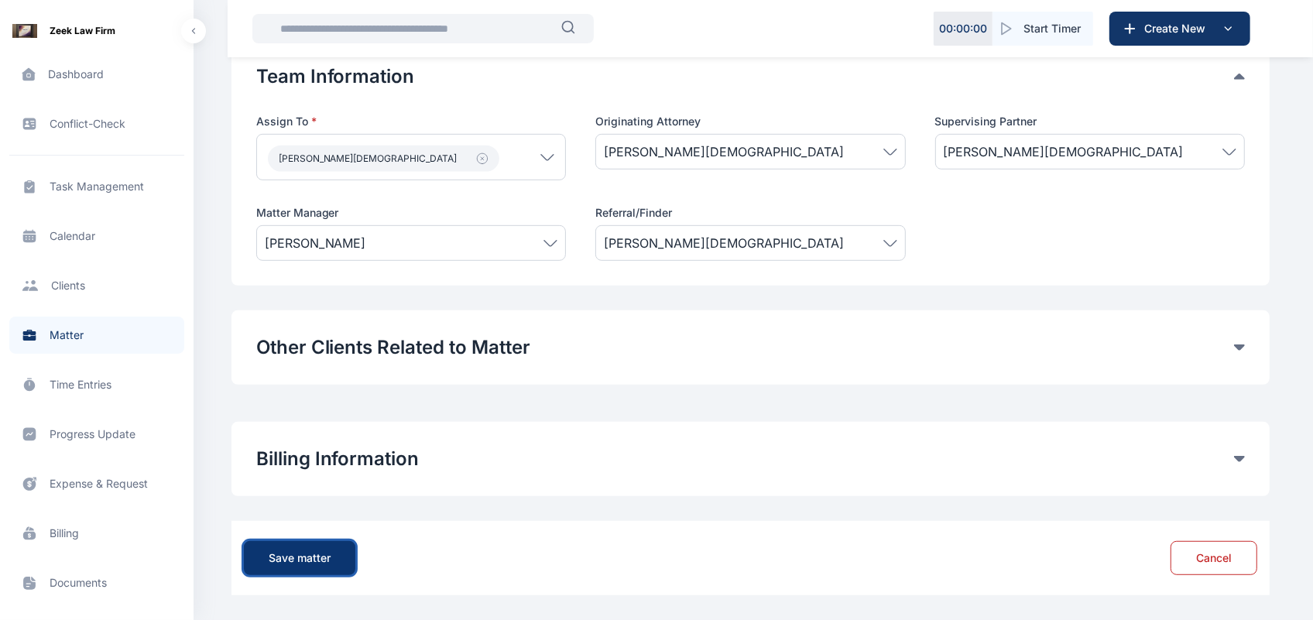
click at [334, 543] on button "Save matter" at bounding box center [299, 558] width 111 height 34
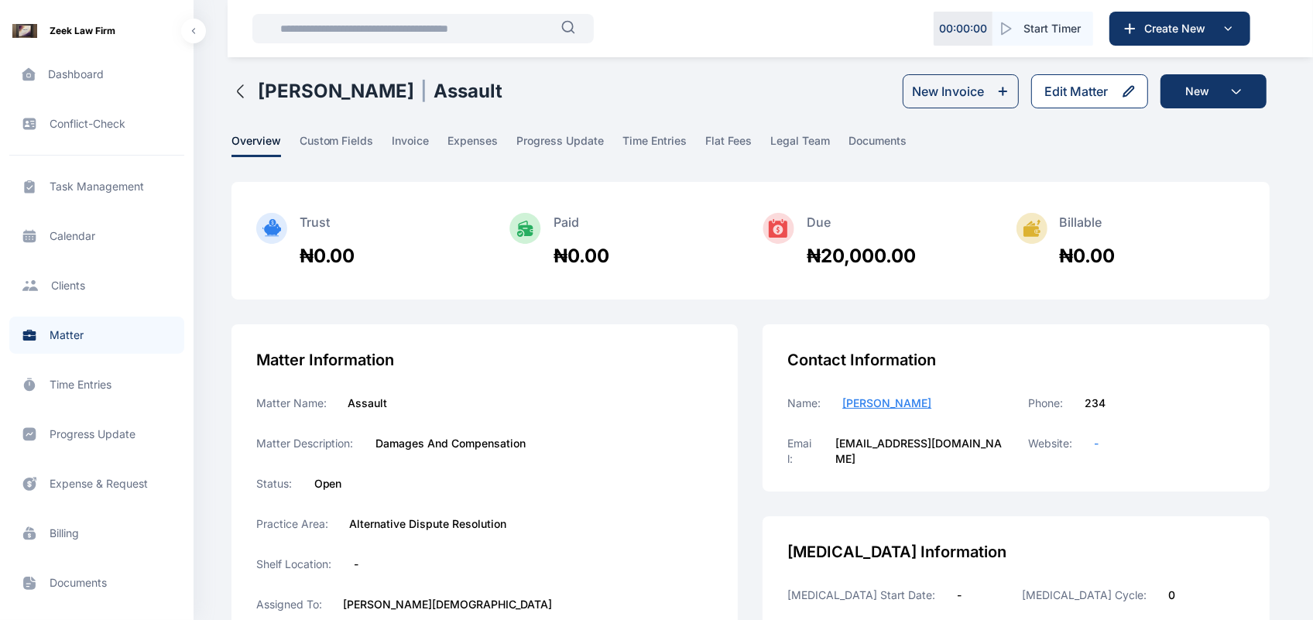
click at [1063, 97] on div "Edit Matter" at bounding box center [1075, 91] width 63 height 19
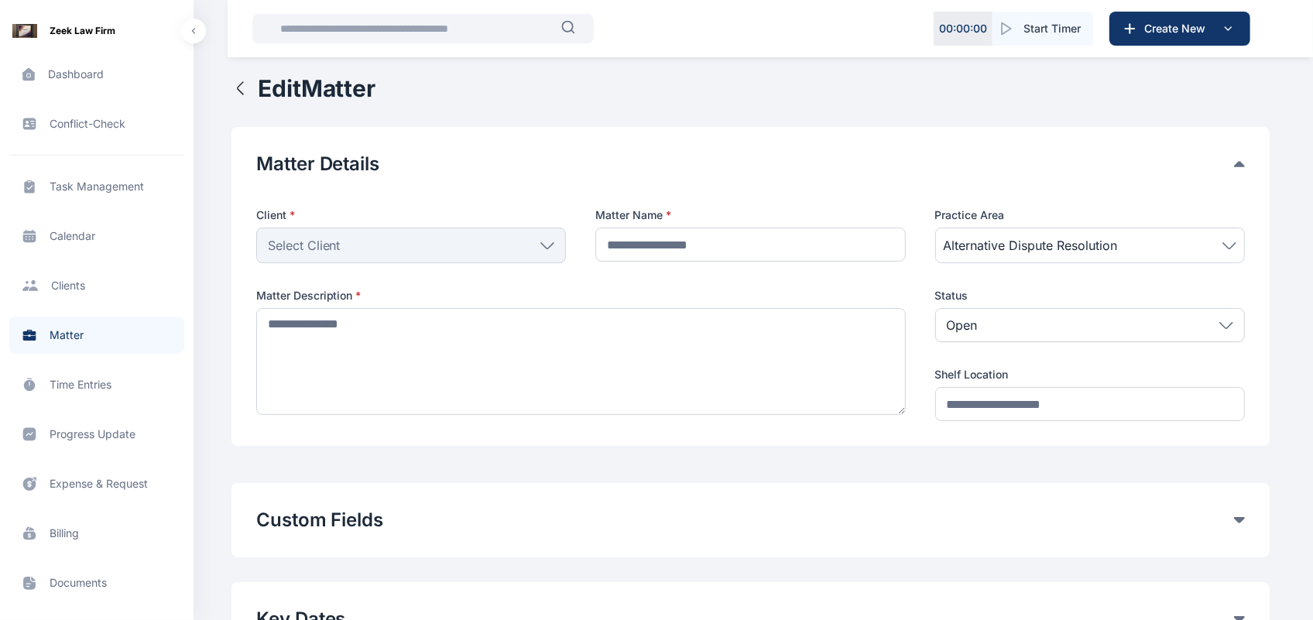
type input "*******"
type textarea "**********"
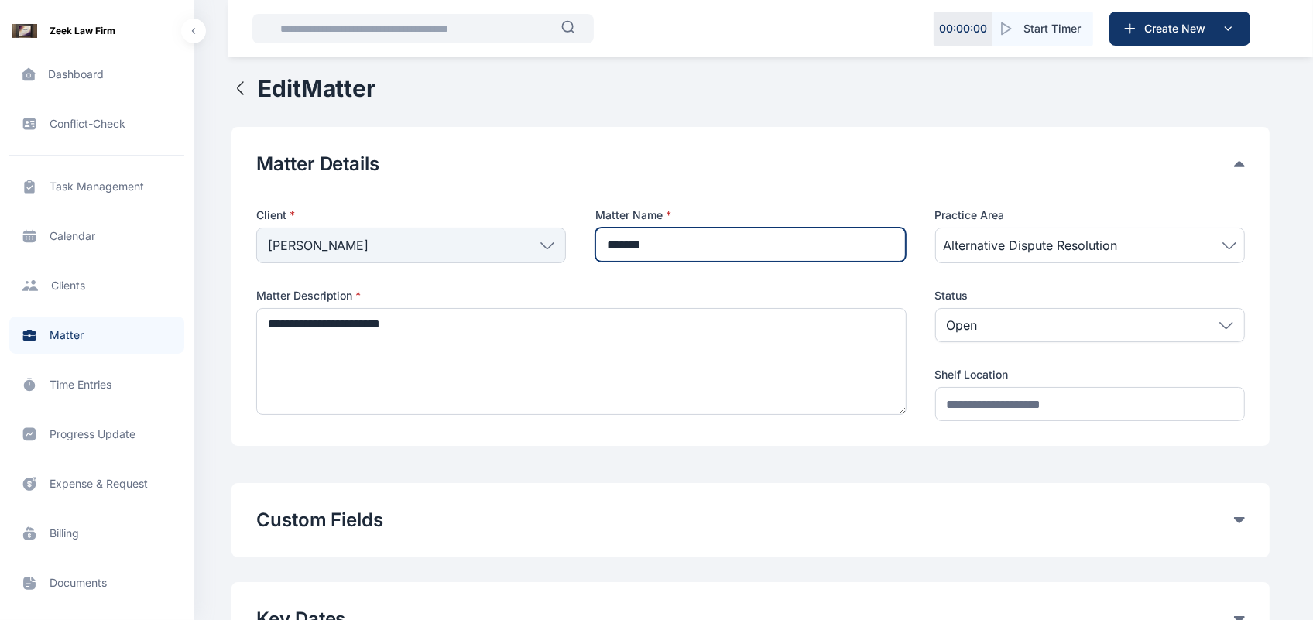
click at [741, 241] on input "*******" at bounding box center [750, 245] width 310 height 34
type input "*"
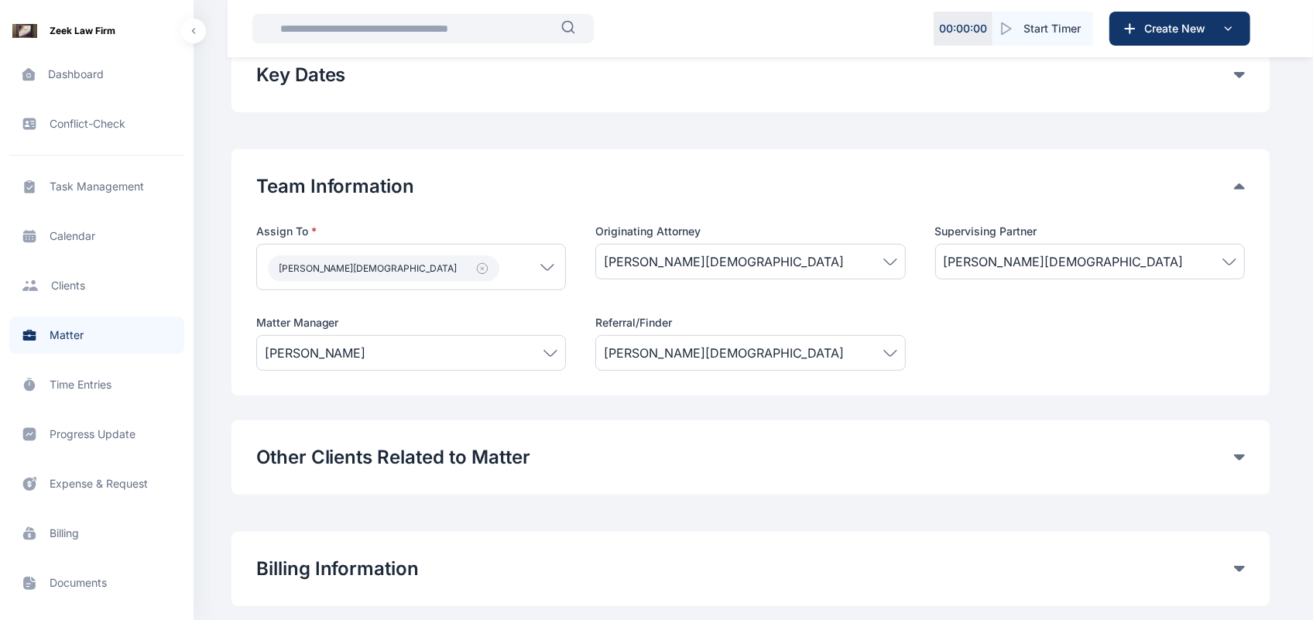
scroll to position [655, 0]
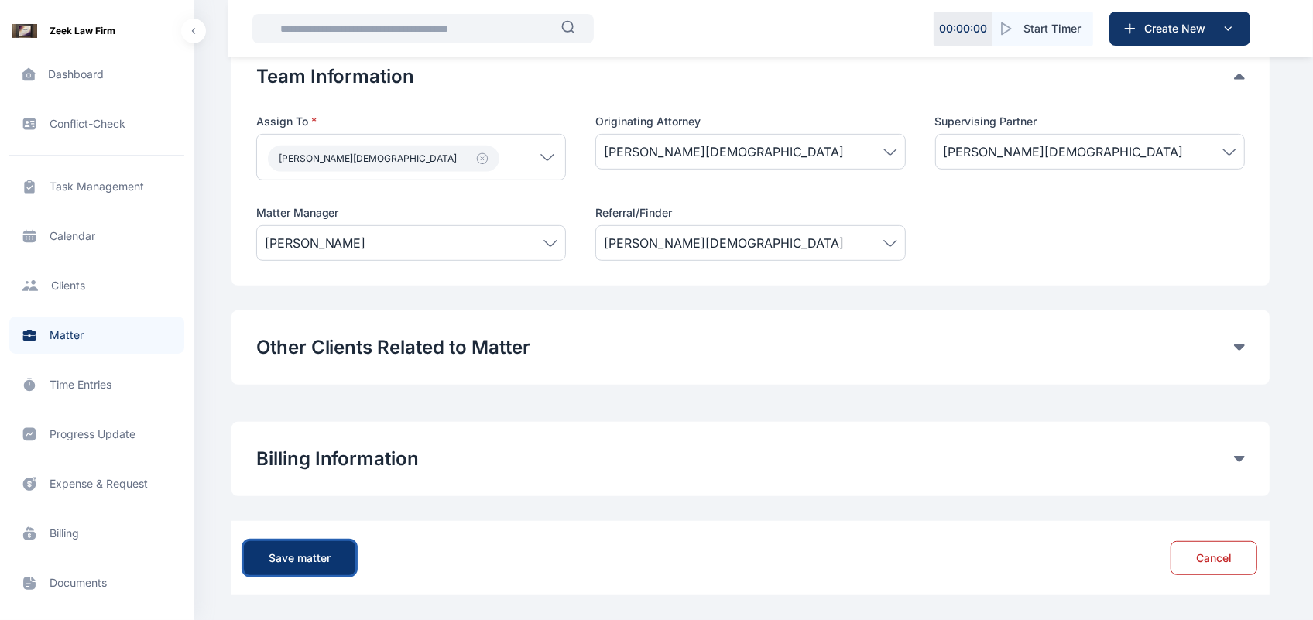
click at [323, 546] on div "Save matter Cancel" at bounding box center [750, 558] width 1038 height 74
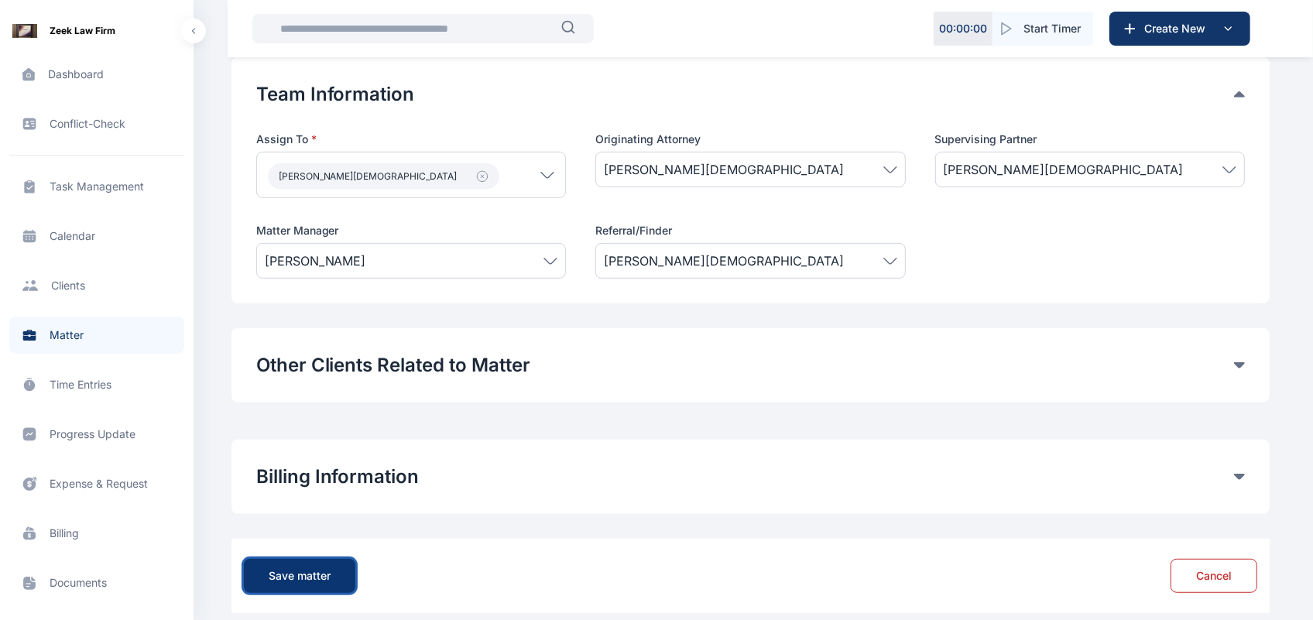
click at [313, 562] on button "Save matter" at bounding box center [299, 576] width 111 height 34
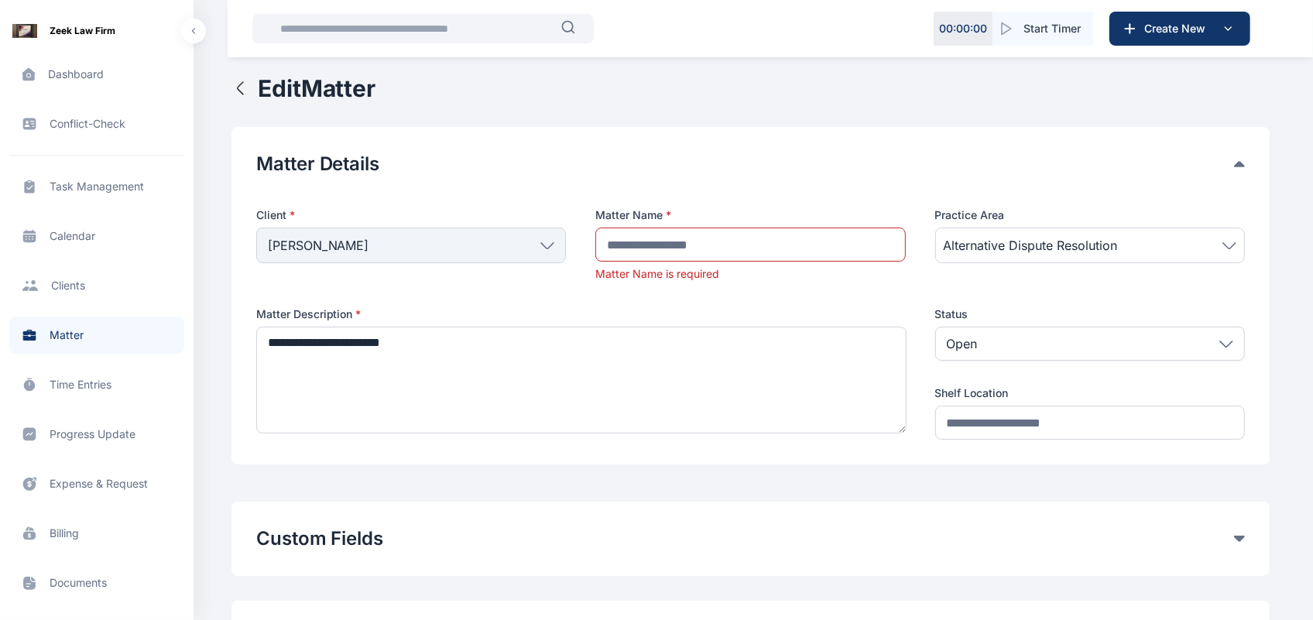
scroll to position [672, 0]
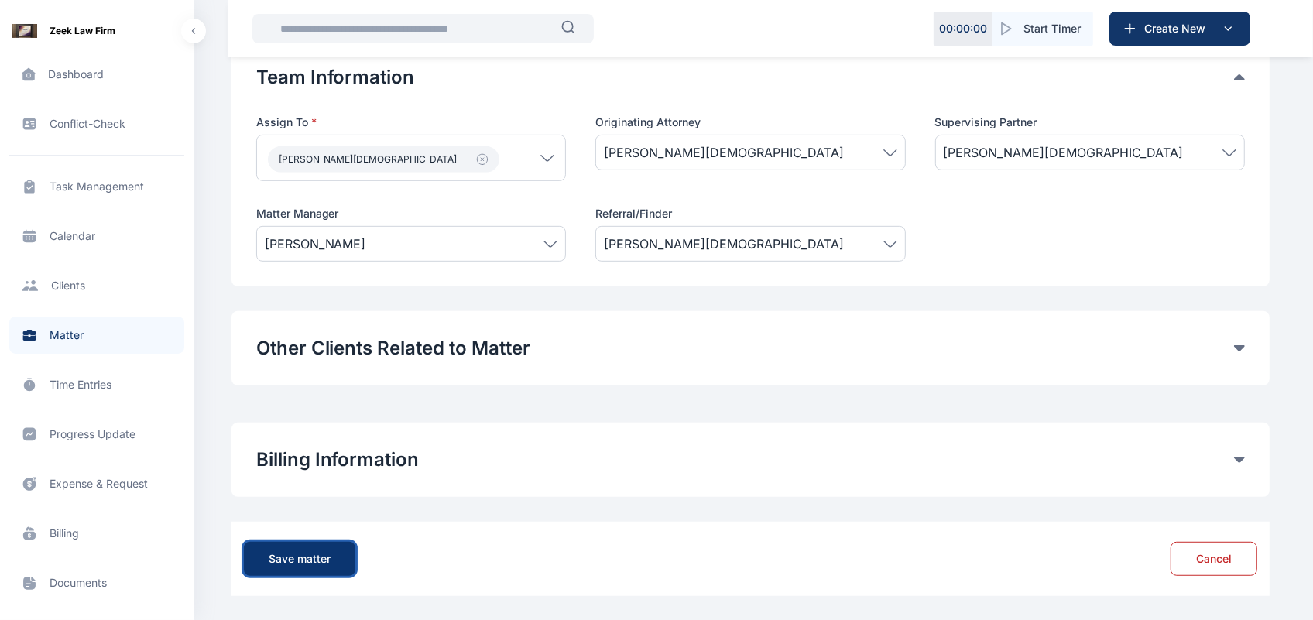
click at [295, 570] on button "Save matter" at bounding box center [299, 559] width 111 height 34
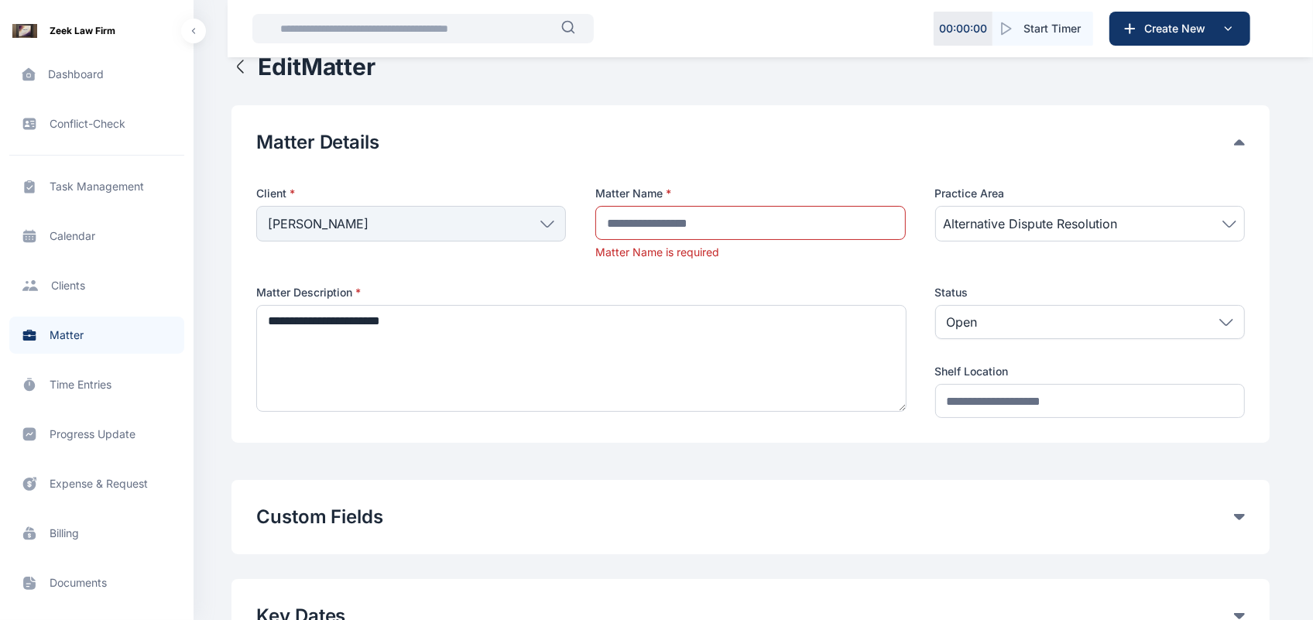
scroll to position [0, 0]
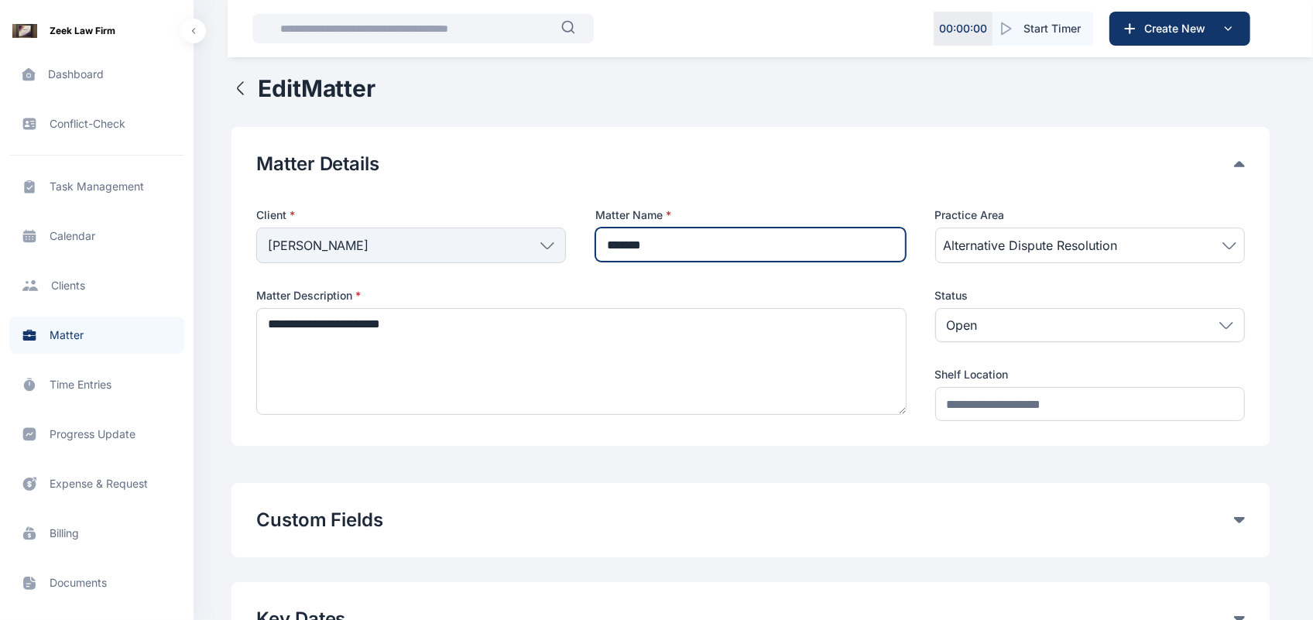
type input "*******"
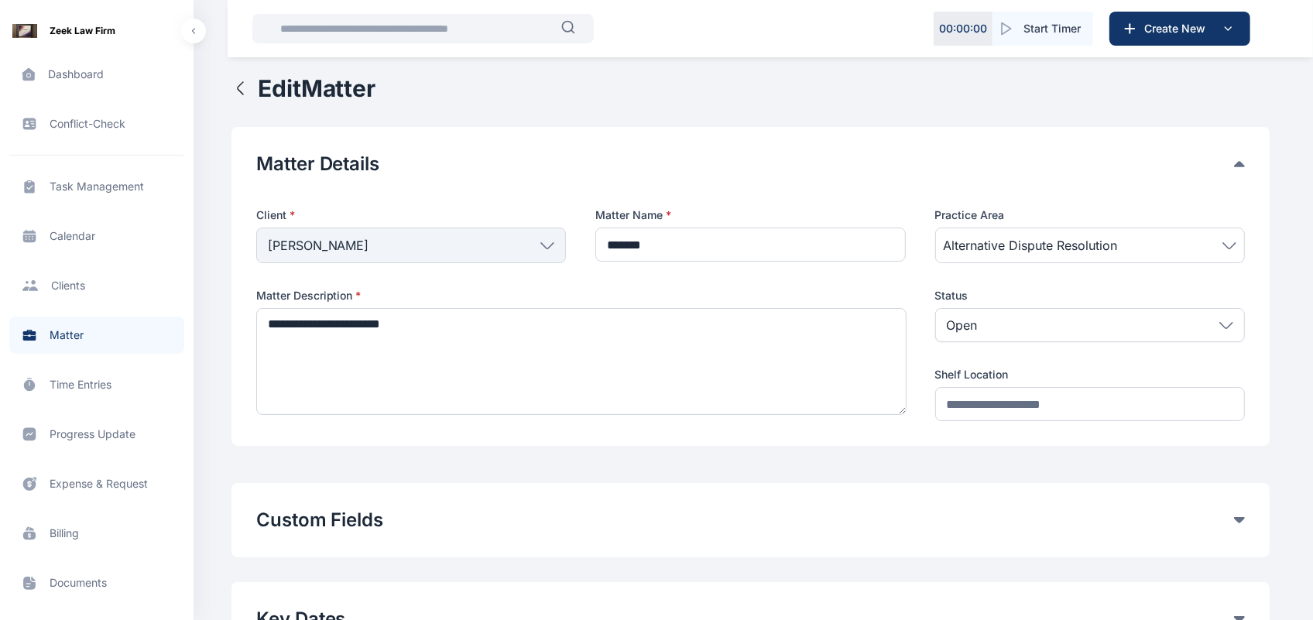
click at [535, 262] on div "[PERSON_NAME]" at bounding box center [411, 246] width 310 height 36
click at [538, 250] on div "[PERSON_NAME]" at bounding box center [411, 246] width 310 height 36
click at [540, 242] on icon at bounding box center [547, 245] width 14 height 7
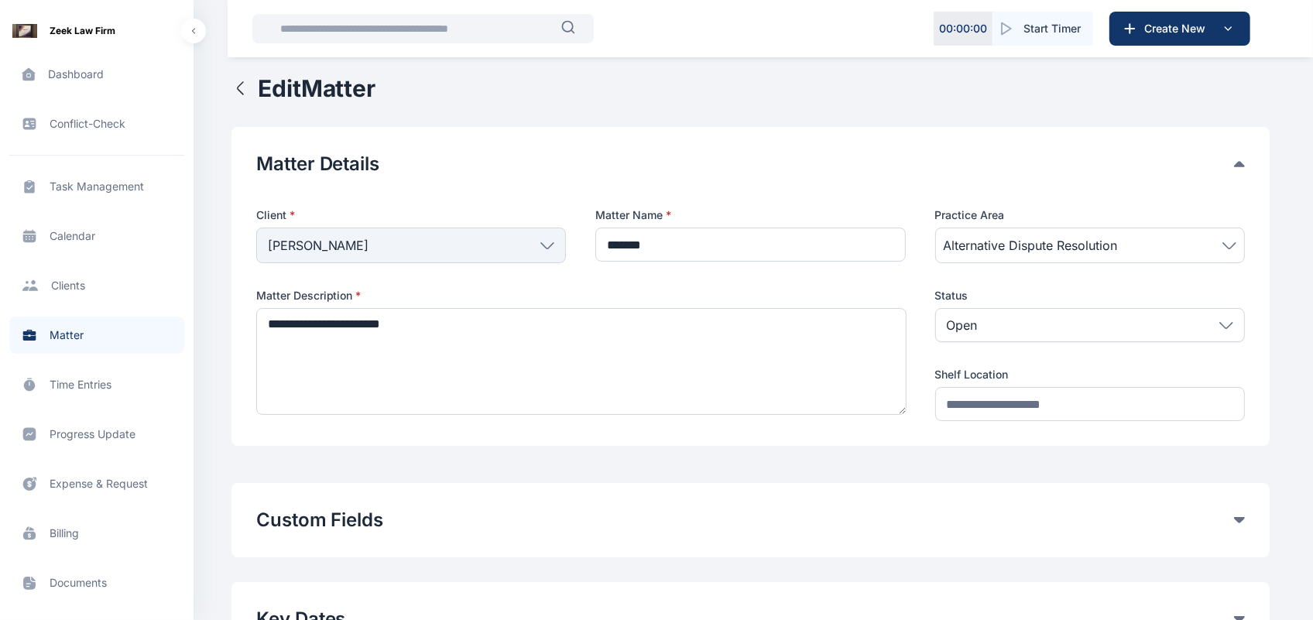
click at [540, 242] on icon at bounding box center [547, 245] width 14 height 7
click at [1197, 24] on span "Create New" at bounding box center [1178, 28] width 80 height 15
click at [1181, 91] on div "Matter" at bounding box center [1174, 93] width 130 height 29
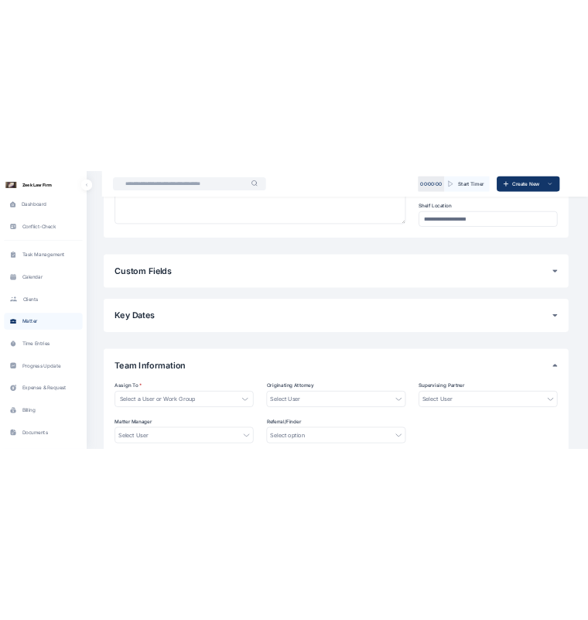
scroll to position [354, 0]
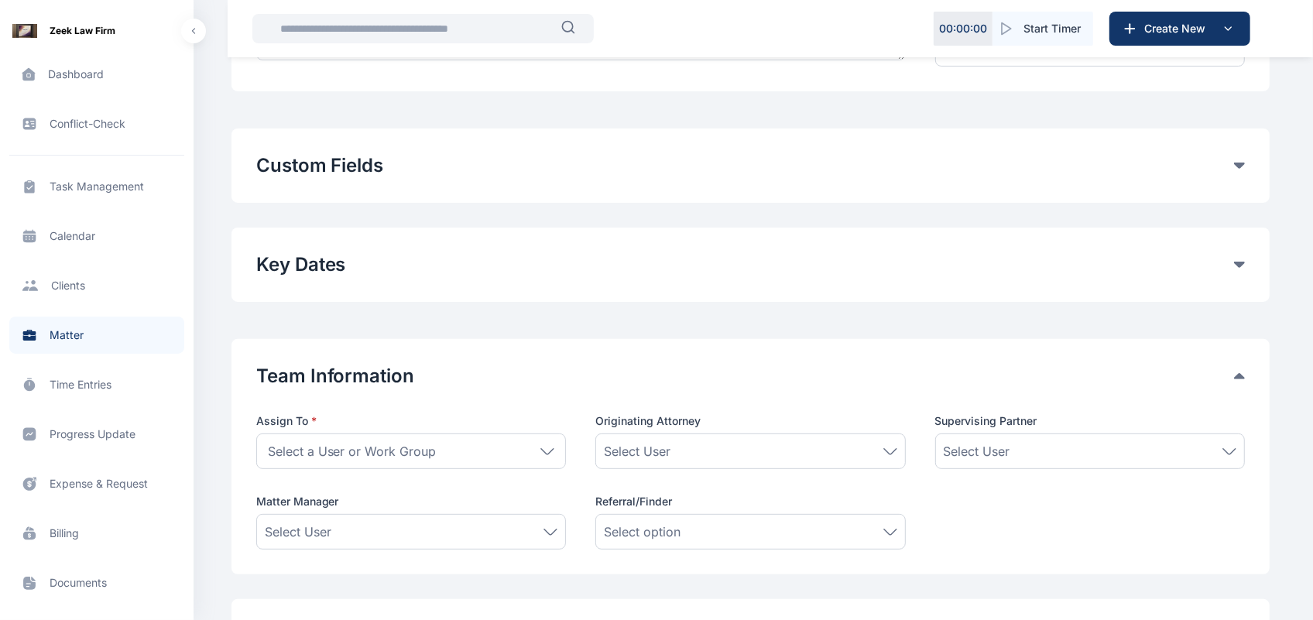
click at [1231, 168] on button "Custom Fields" at bounding box center [745, 165] width 978 height 25
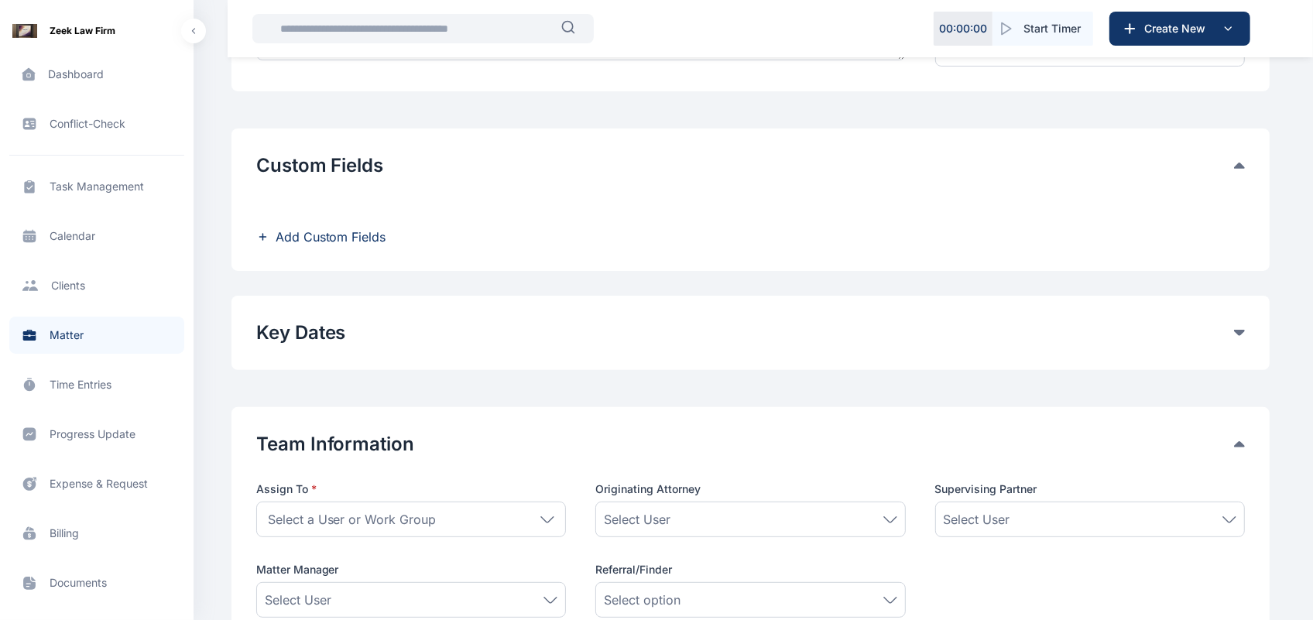
click at [383, 231] on span "Add Custom Fields" at bounding box center [331, 237] width 111 height 19
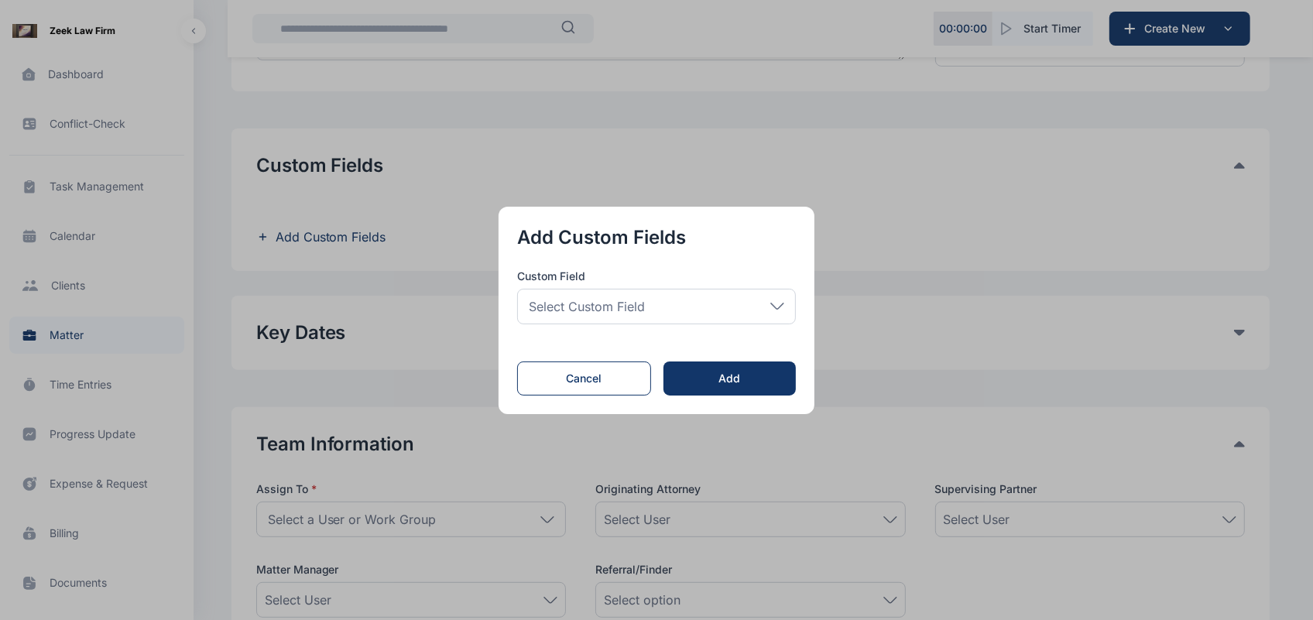
click at [656, 314] on div "Select Custom Field" at bounding box center [656, 307] width 279 height 36
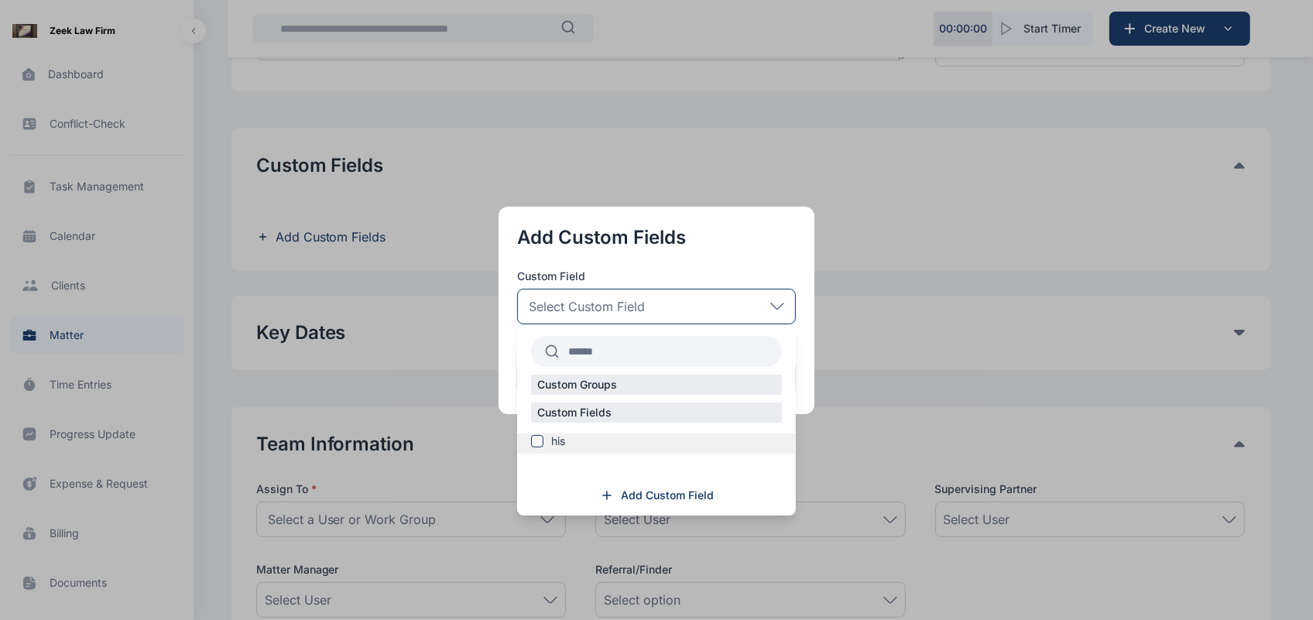
click at [540, 445] on span at bounding box center [537, 441] width 12 height 12
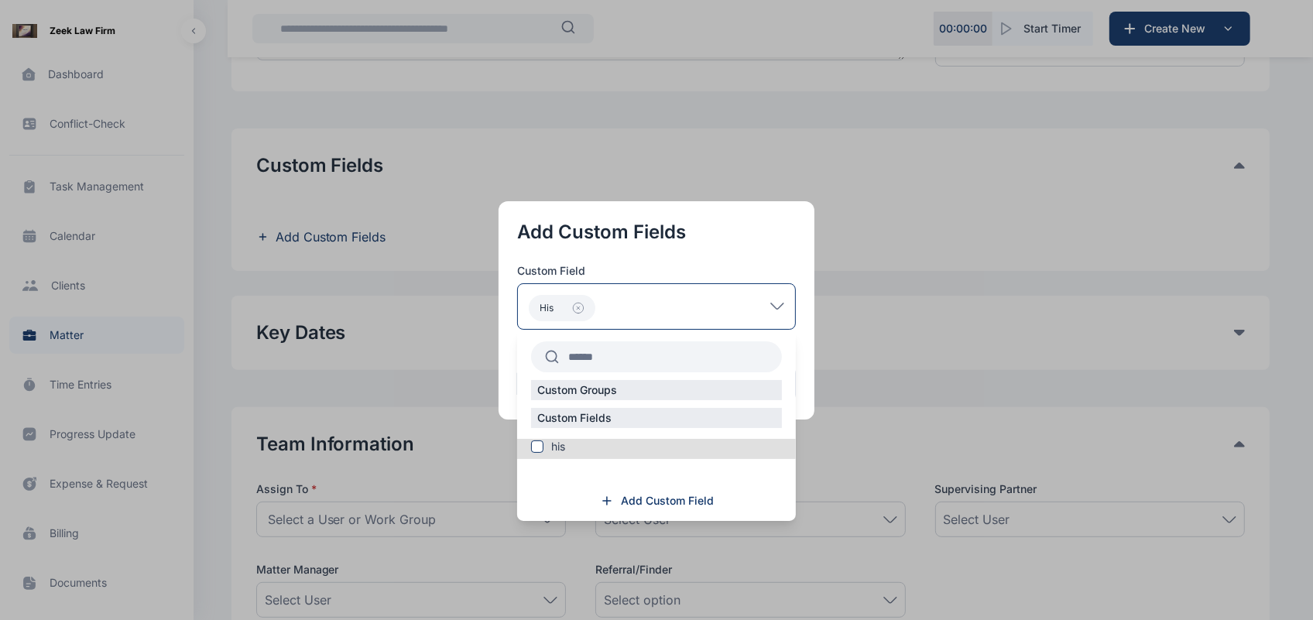
click at [686, 330] on div "Custom Groups Custom Fields his Add Custom Field" at bounding box center [656, 425] width 279 height 191
click at [693, 325] on div "his" at bounding box center [656, 306] width 279 height 46
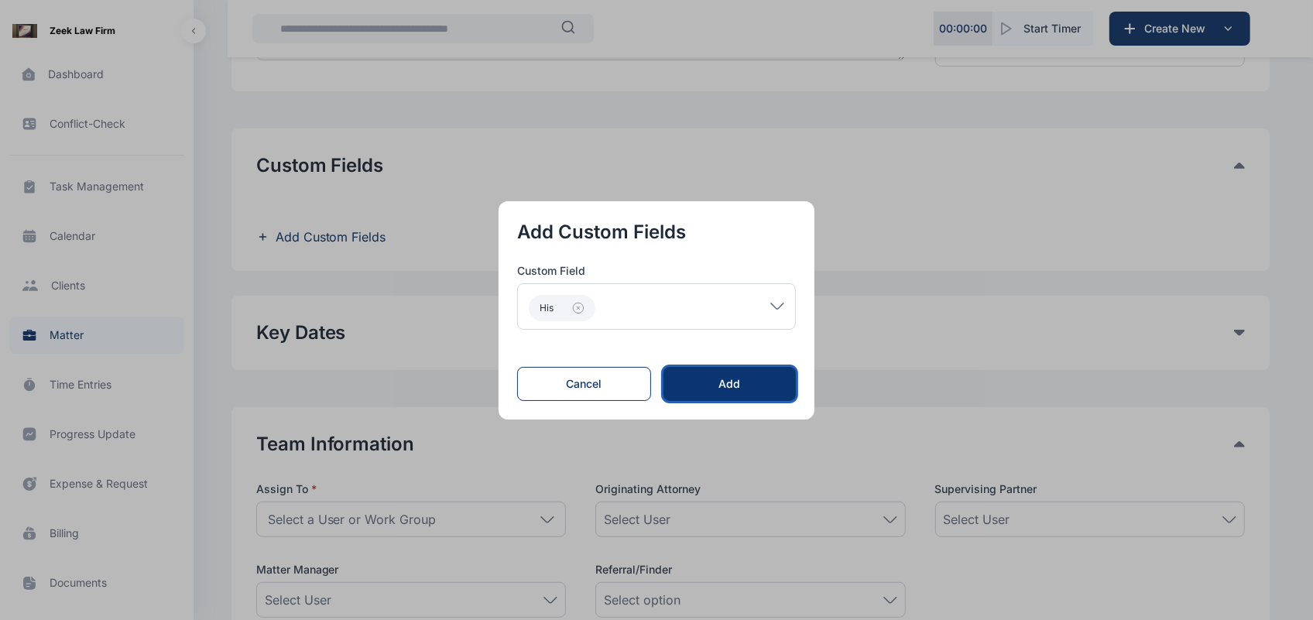
click at [691, 380] on div "Add" at bounding box center [729, 383] width 83 height 15
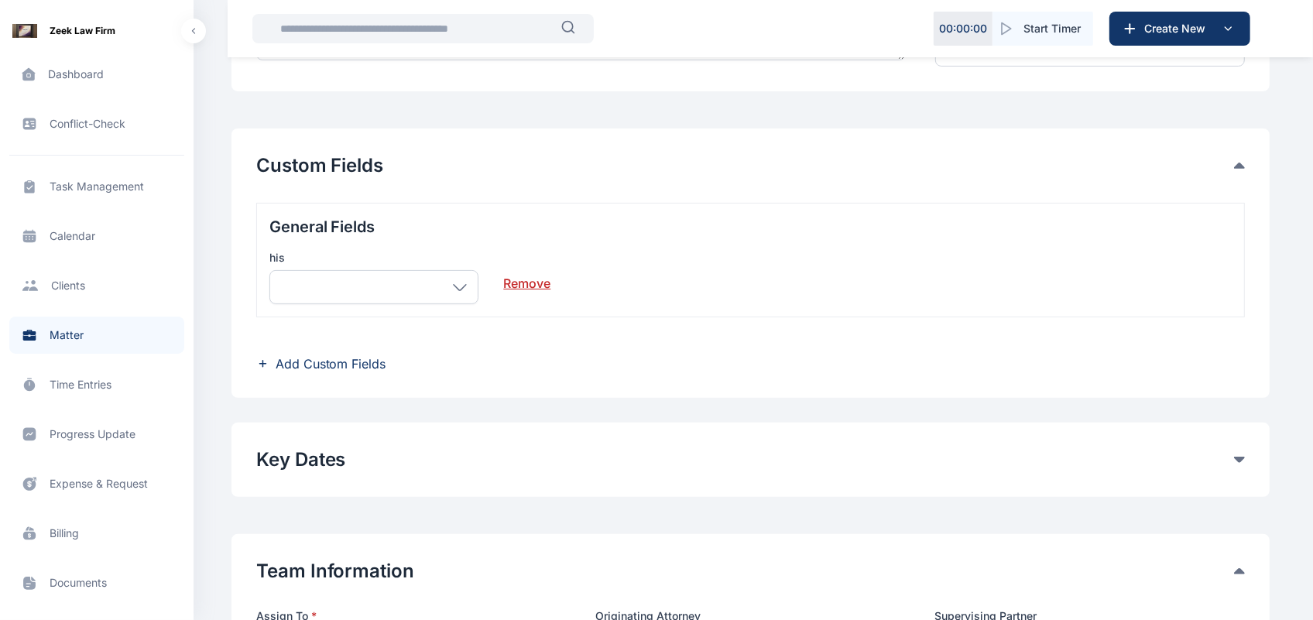
click at [465, 284] on icon at bounding box center [460, 287] width 14 height 7
click at [455, 284] on icon at bounding box center [460, 287] width 14 height 7
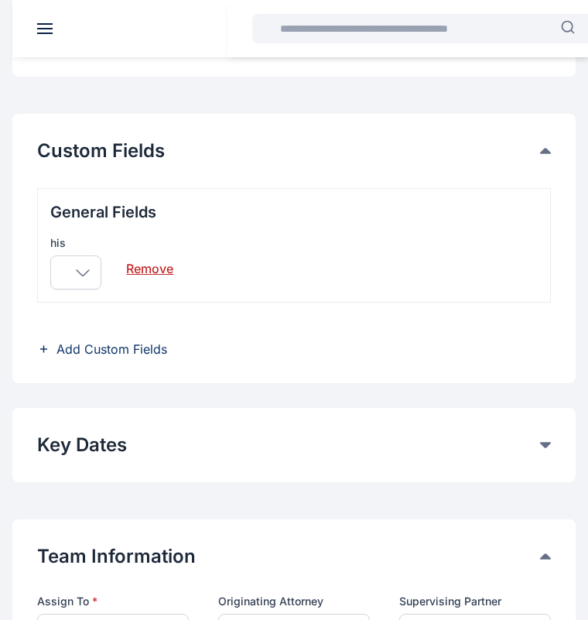
scroll to position [0, 0]
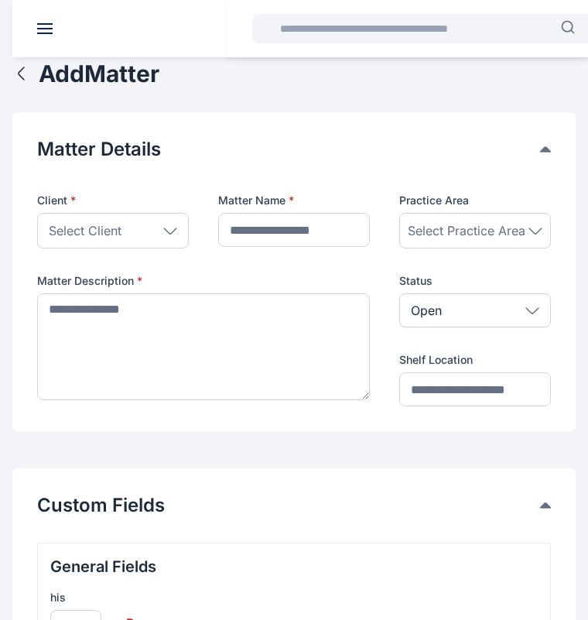
click at [172, 228] on icon at bounding box center [170, 231] width 14 height 7
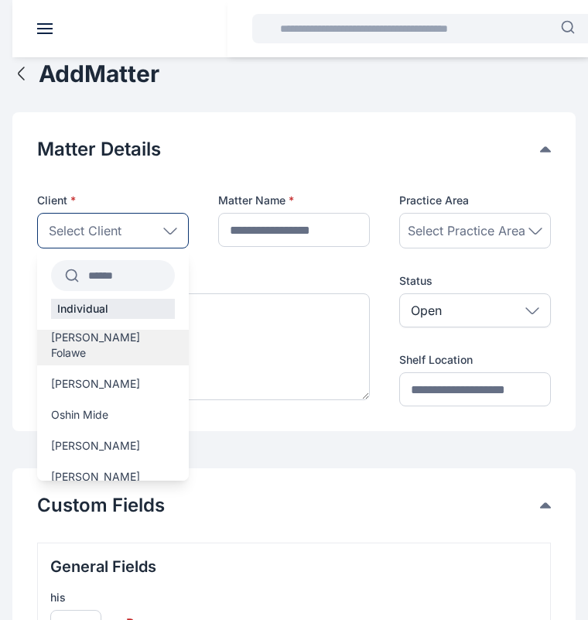
click at [121, 334] on span "[PERSON_NAME] Folawe" at bounding box center [113, 345] width 124 height 31
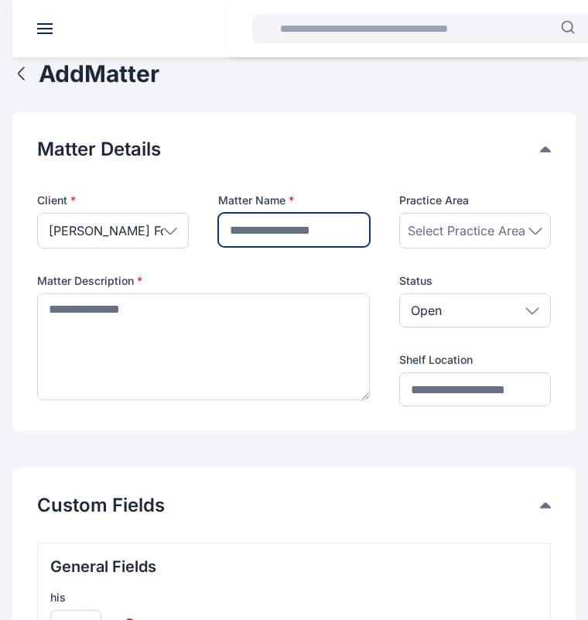
click at [249, 237] on input "text" at bounding box center [294, 230] width 152 height 34
